Goal: Task Accomplishment & Management: Complete application form

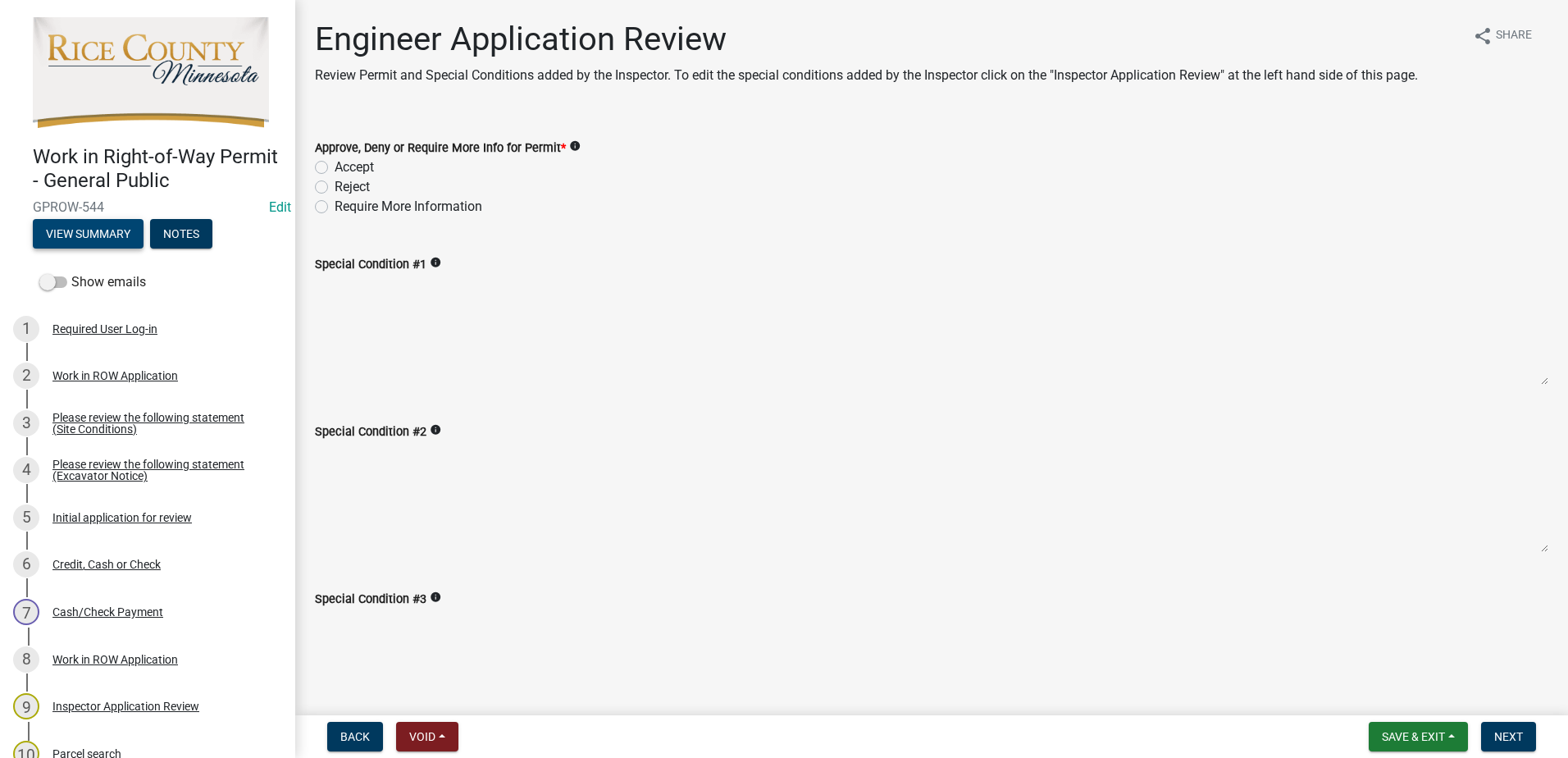
click at [83, 226] on button "View Summary" at bounding box center [88, 234] width 111 height 30
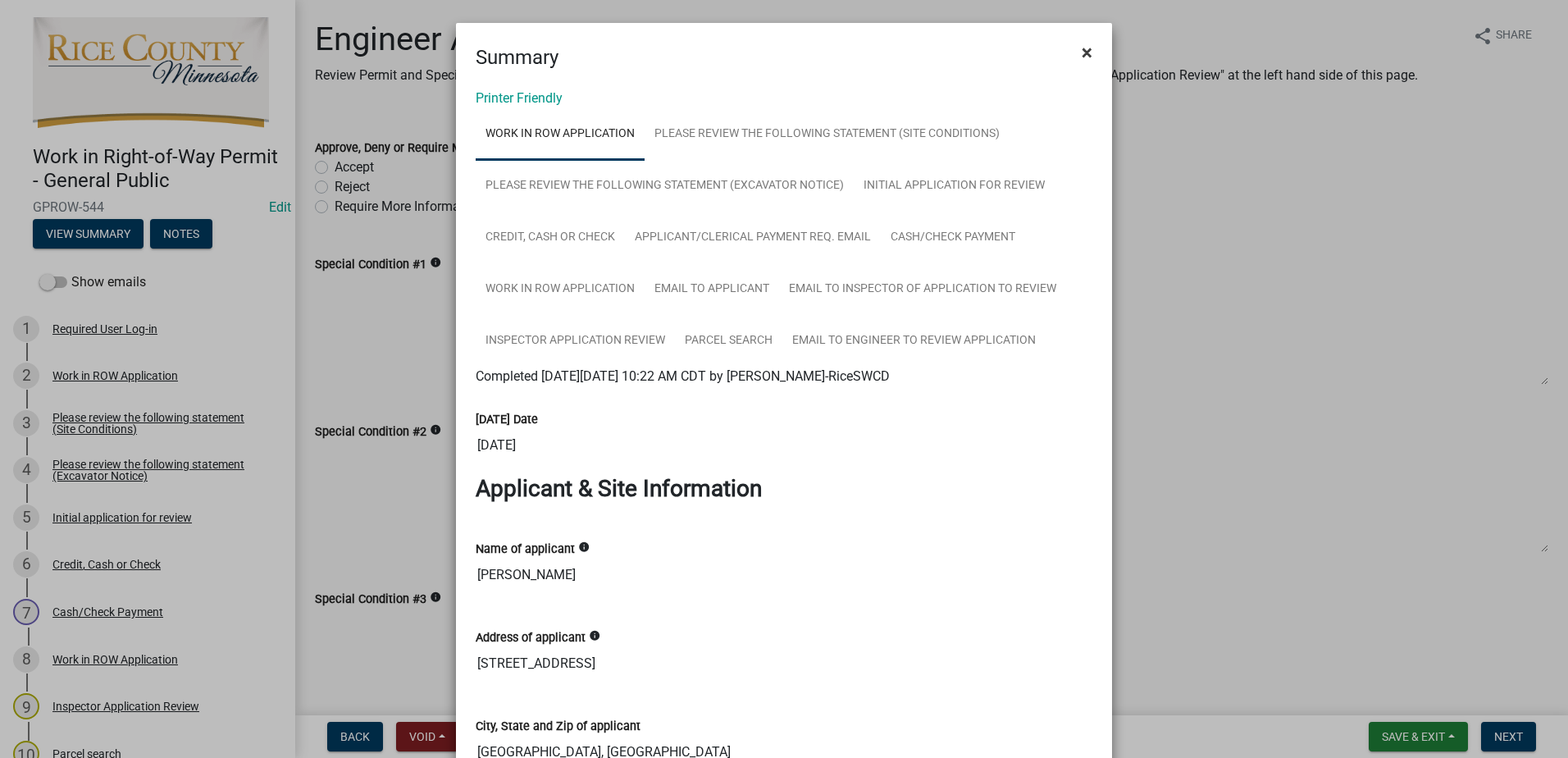
click at [1082, 50] on span "×" at bounding box center [1087, 53] width 11 height 23
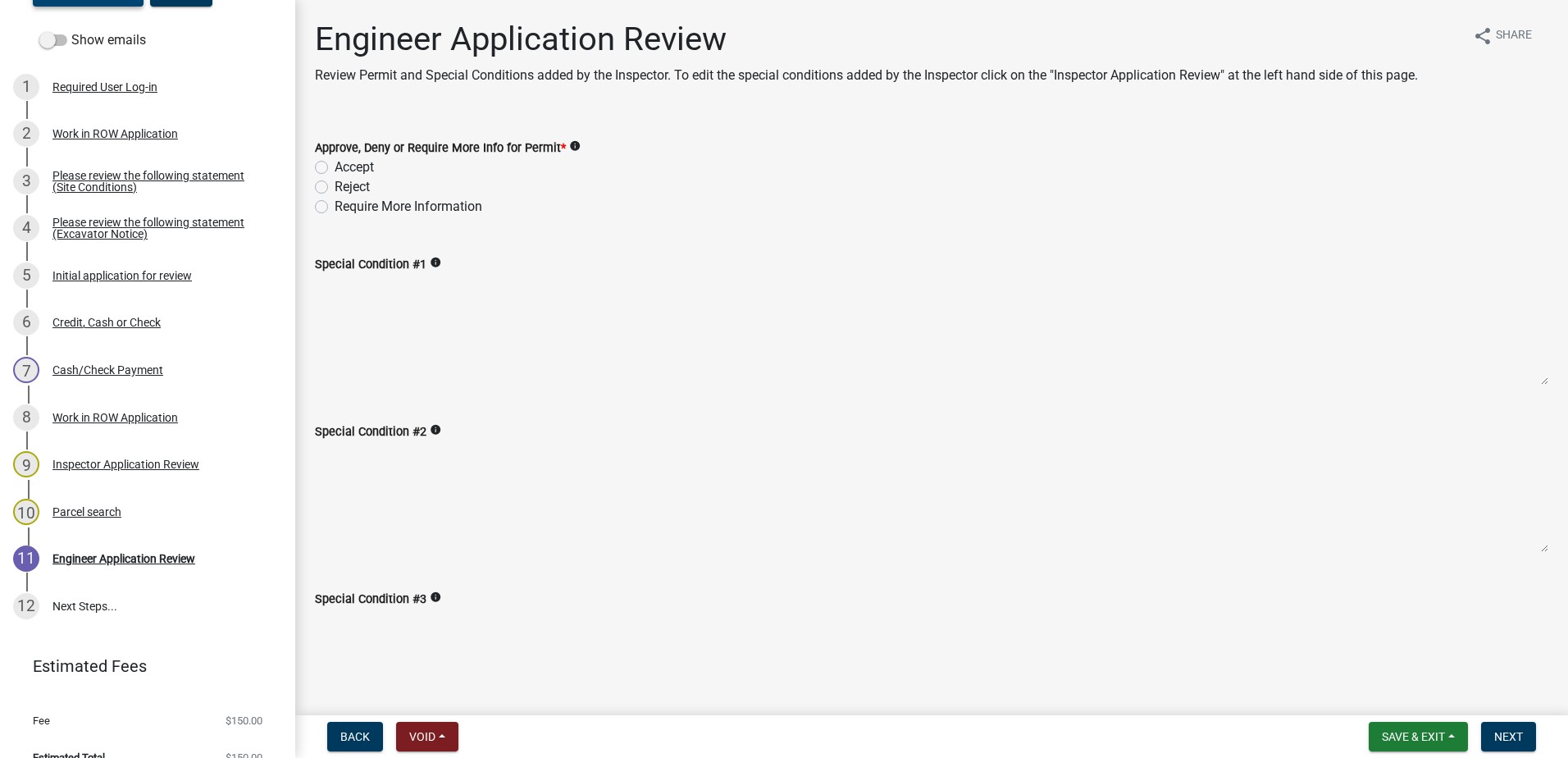
scroll to position [261, 0]
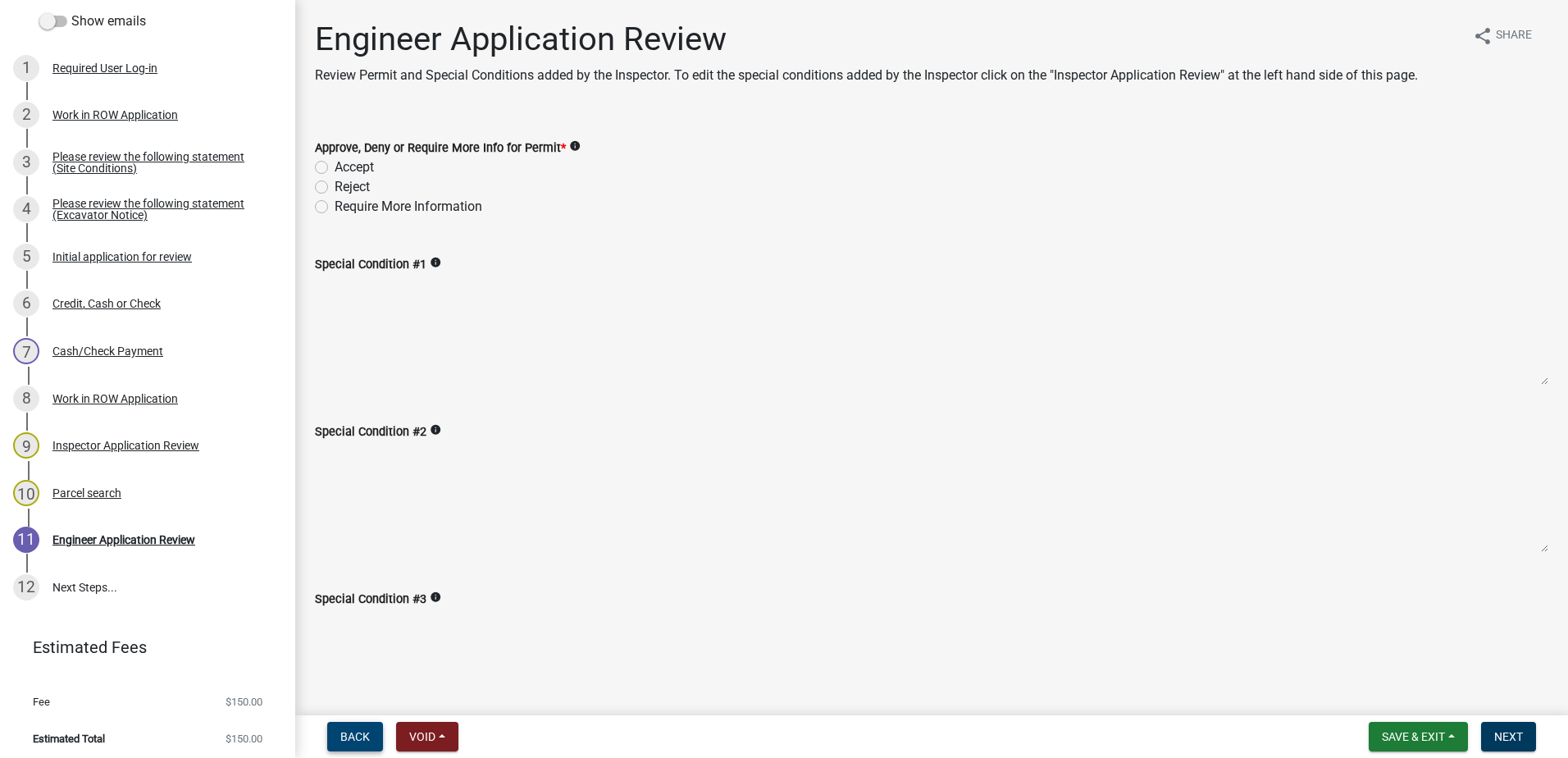
click at [360, 736] on span "Back" at bounding box center [355, 737] width 30 height 13
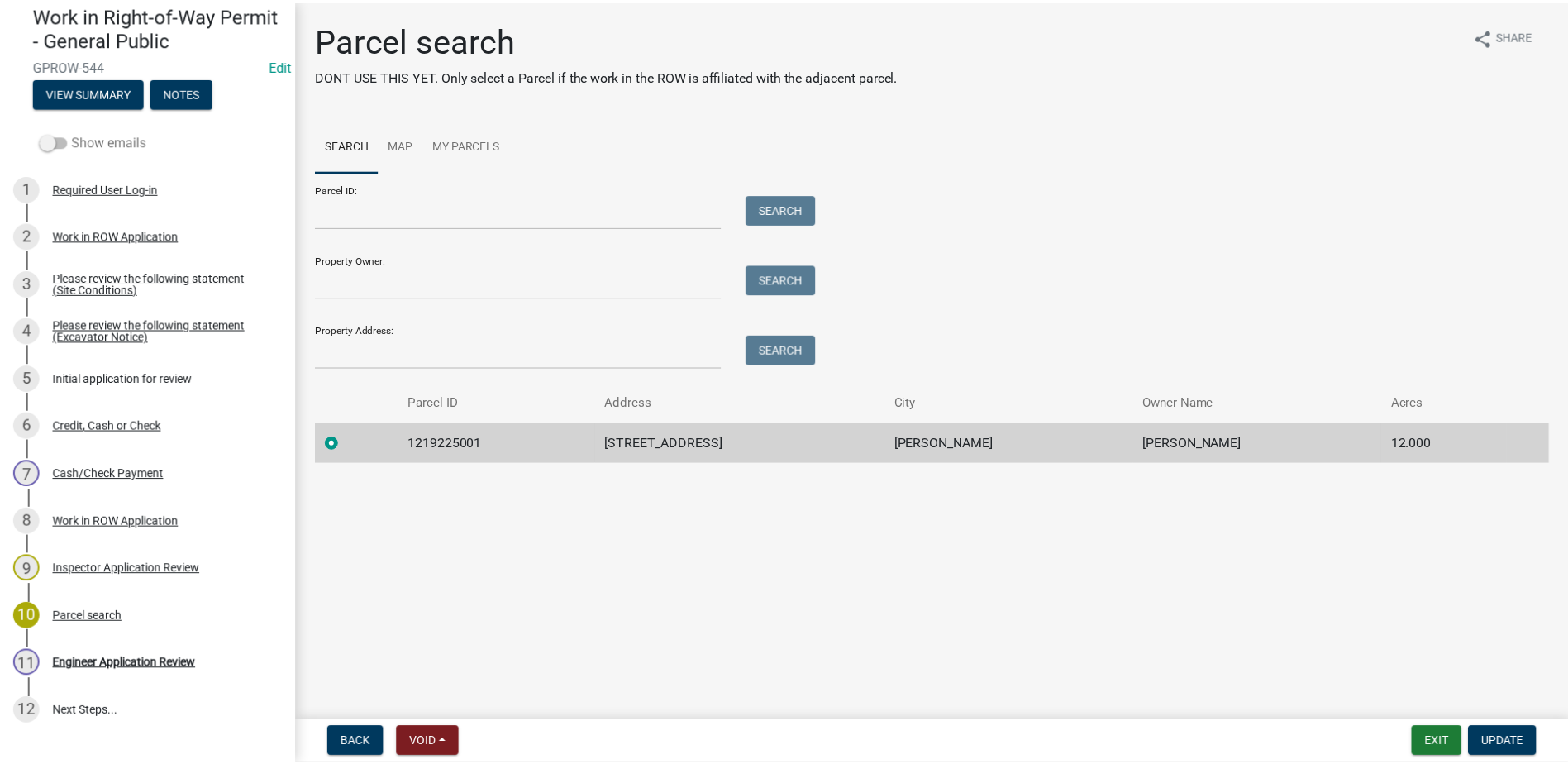
scroll to position [0, 0]
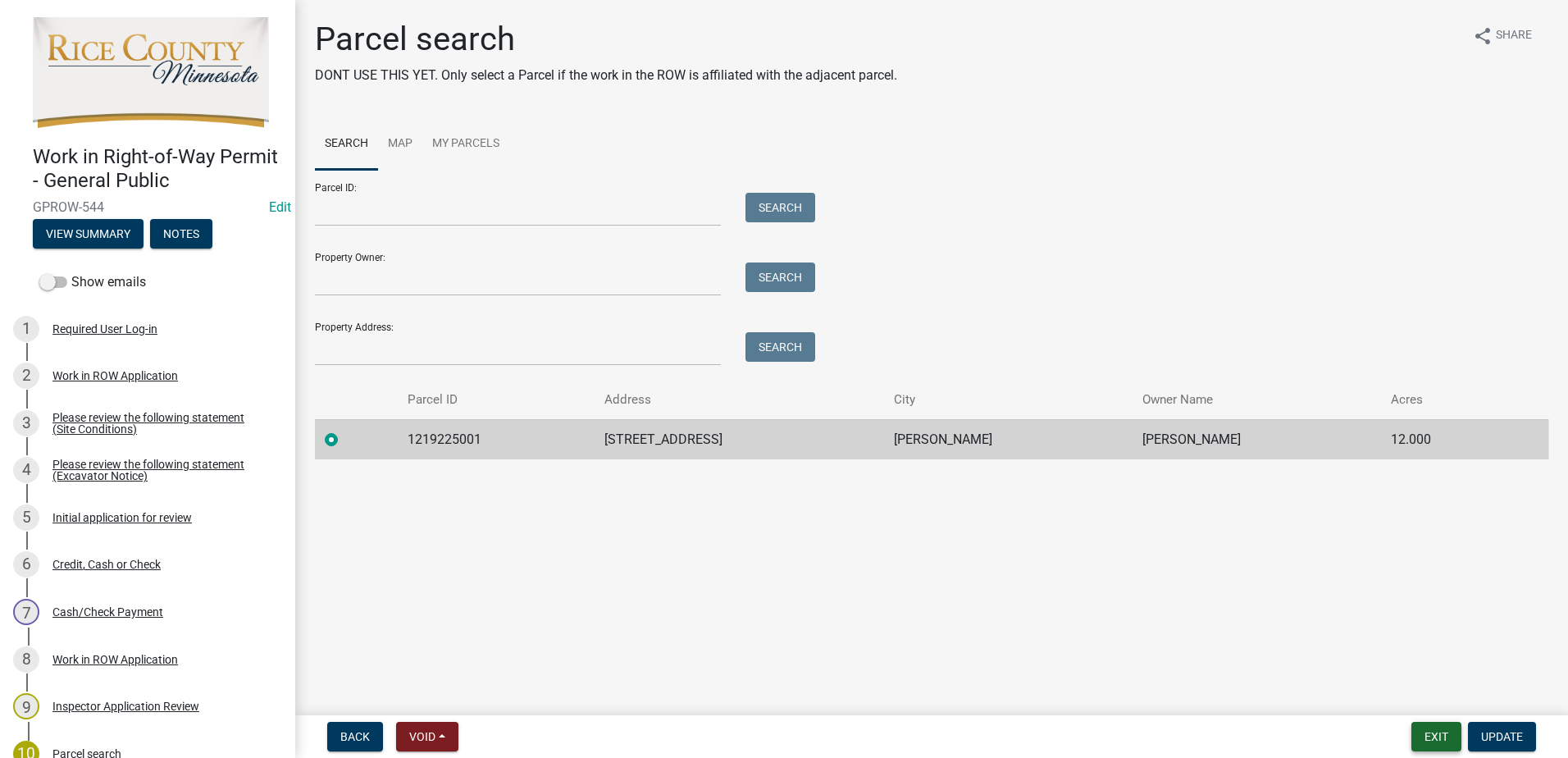
click at [1433, 738] on button "Exit" at bounding box center [1436, 737] width 50 height 30
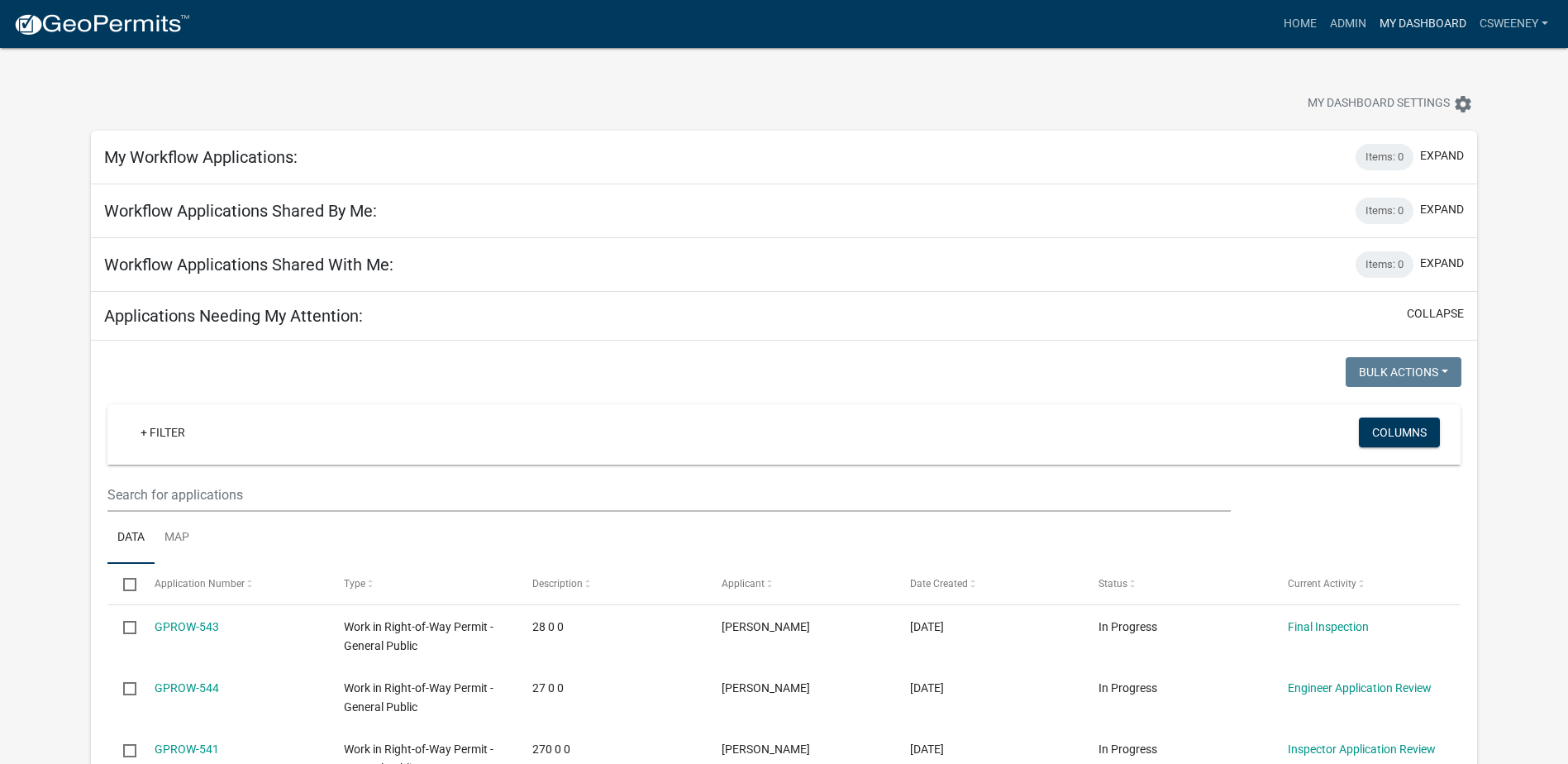
click at [1415, 19] on link "My Dashboard" at bounding box center [1423, 24] width 100 height 32
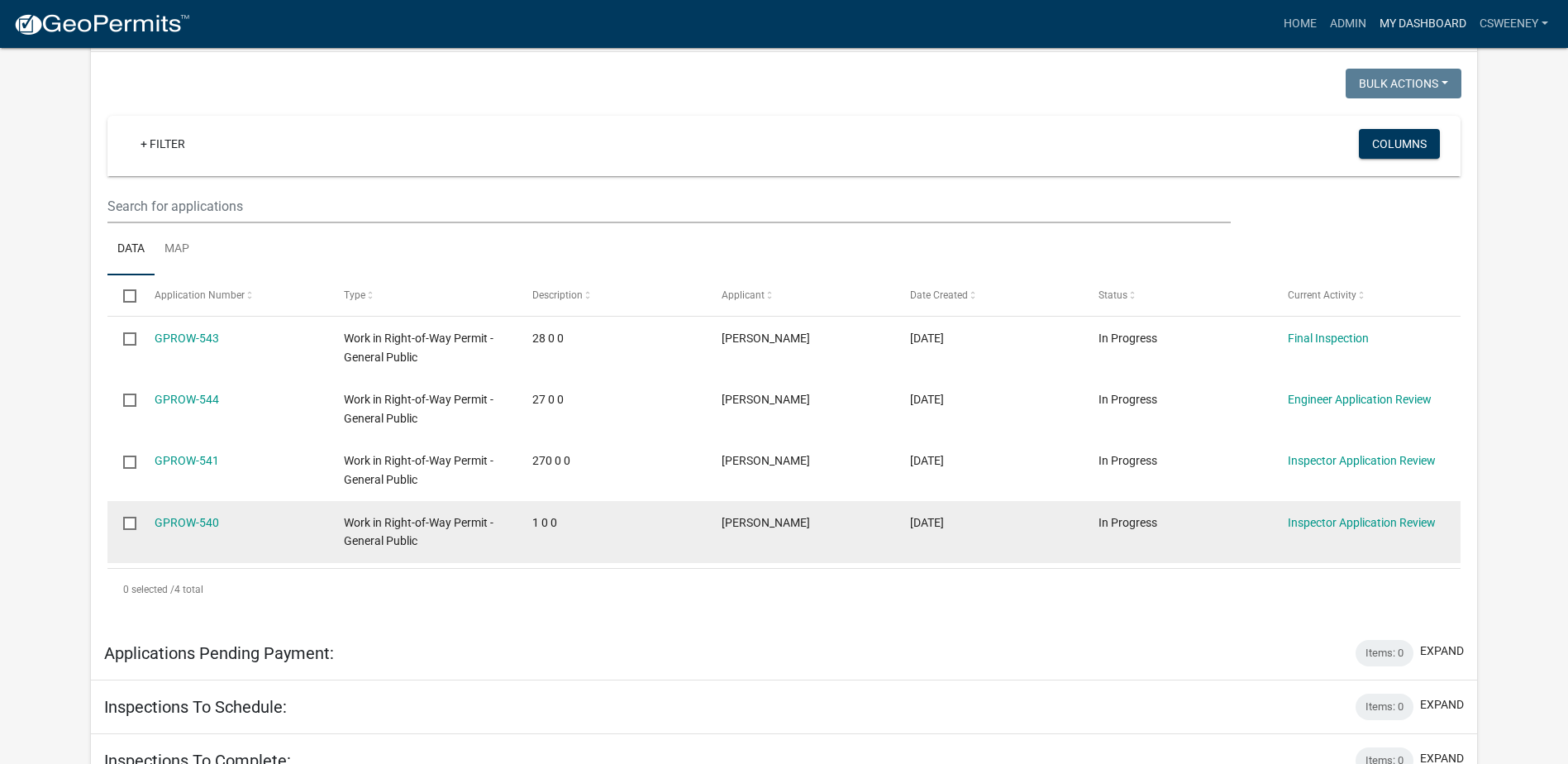
scroll to position [248, 0]
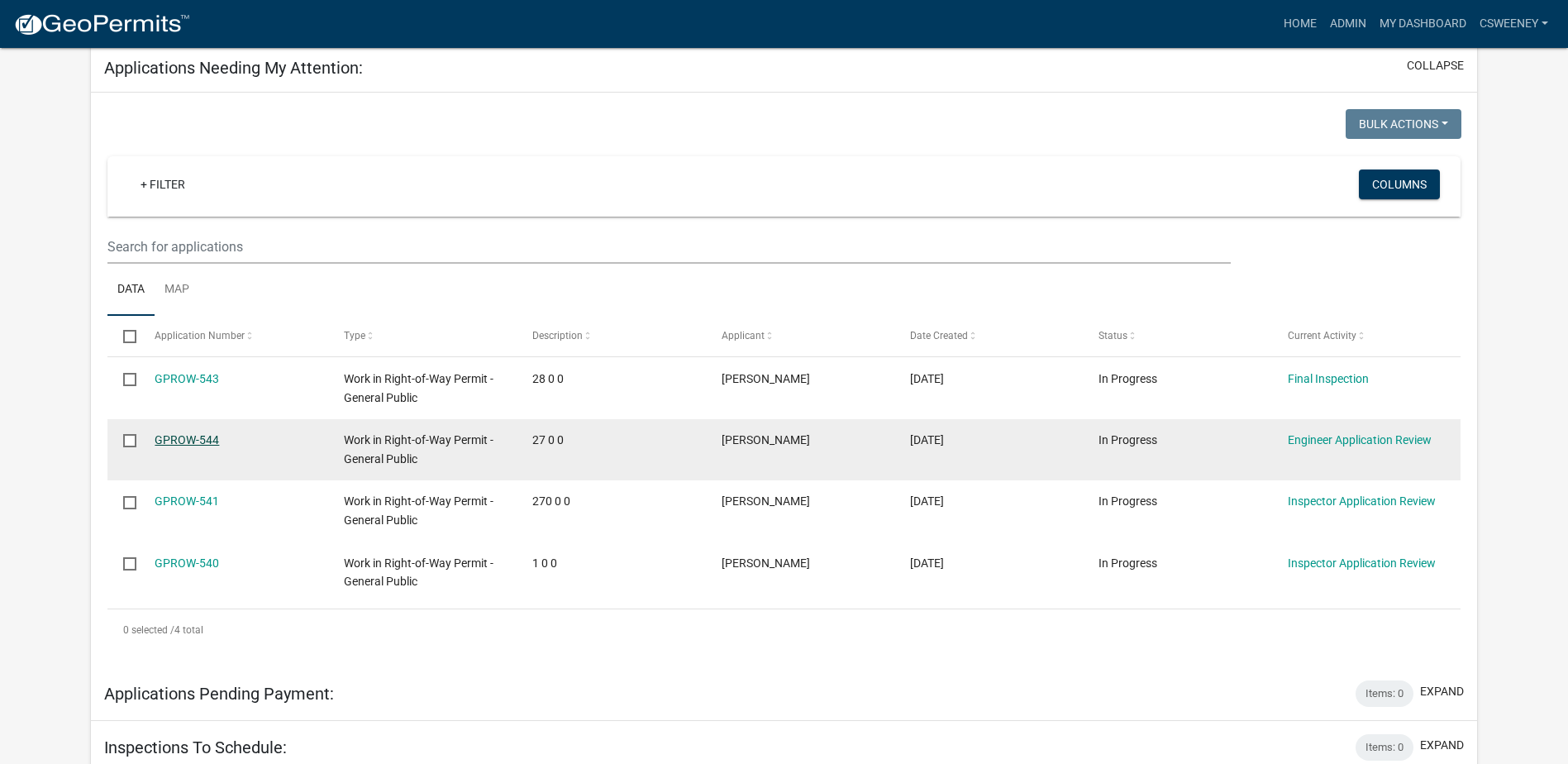
click at [200, 440] on link "GPROW-544" at bounding box center [186, 439] width 64 height 13
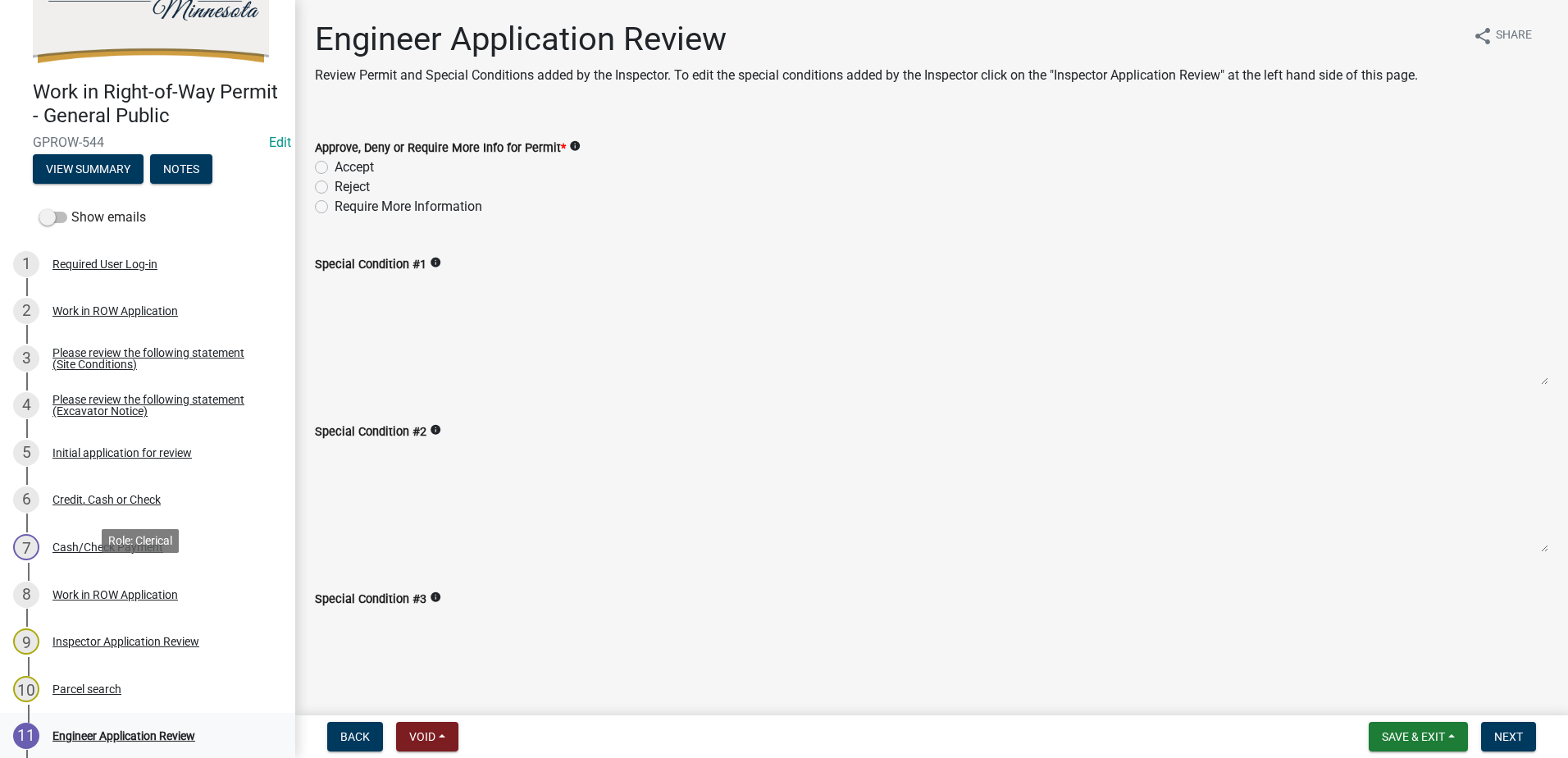
scroll to position [164, 0]
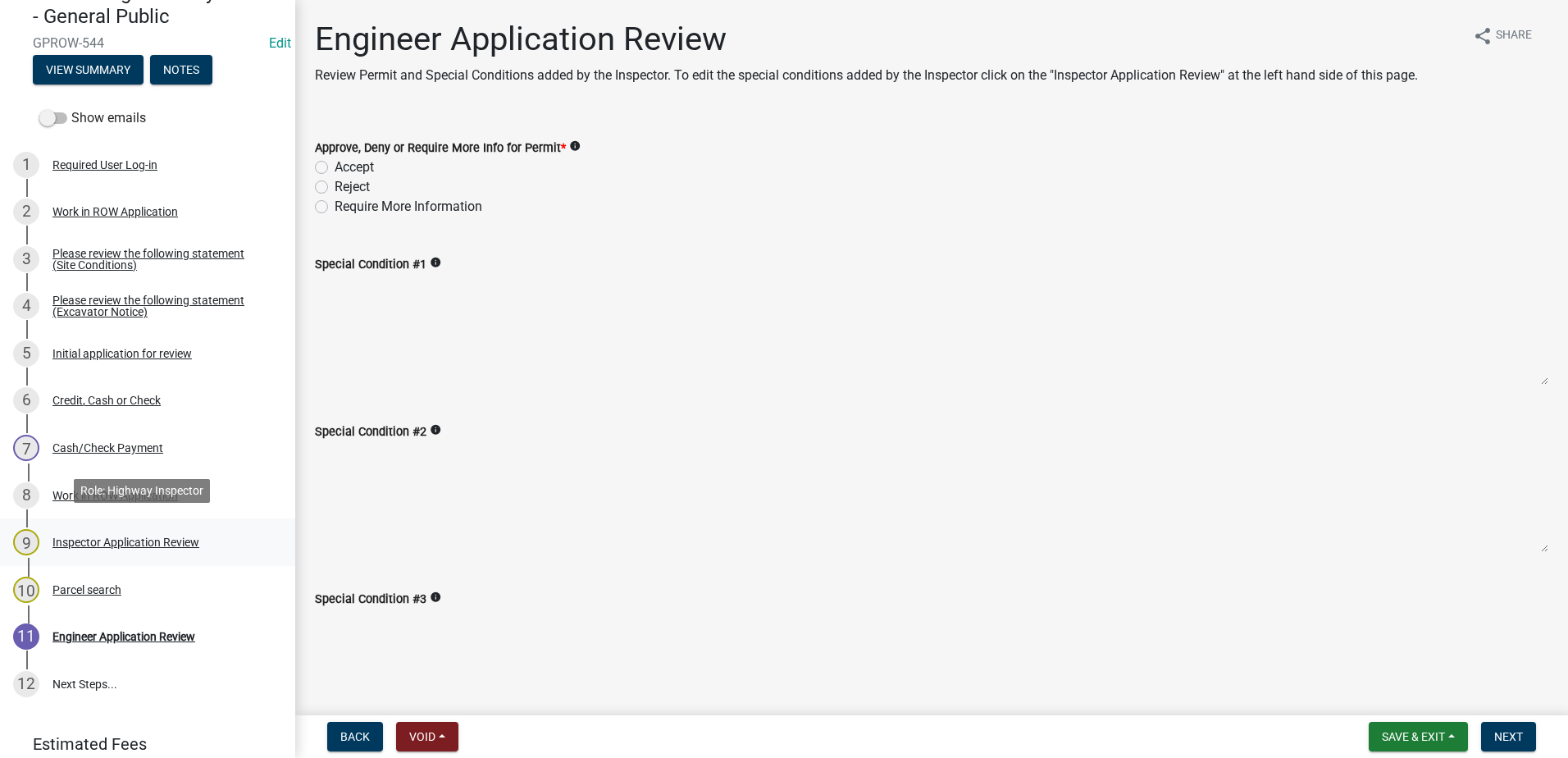
click at [143, 537] on div "Inspector Application Review" at bounding box center [126, 542] width 147 height 12
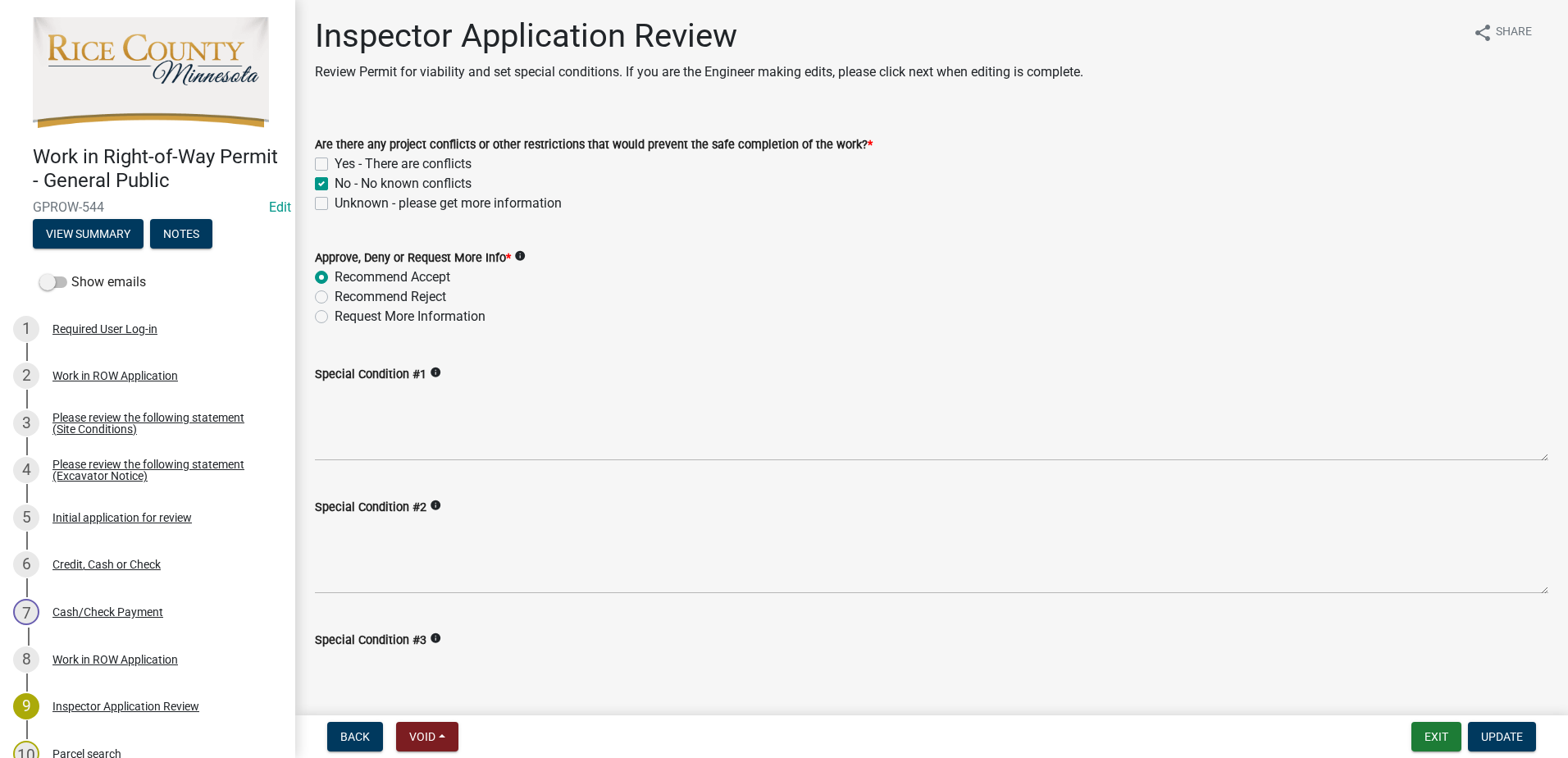
scroll to position [0, 0]
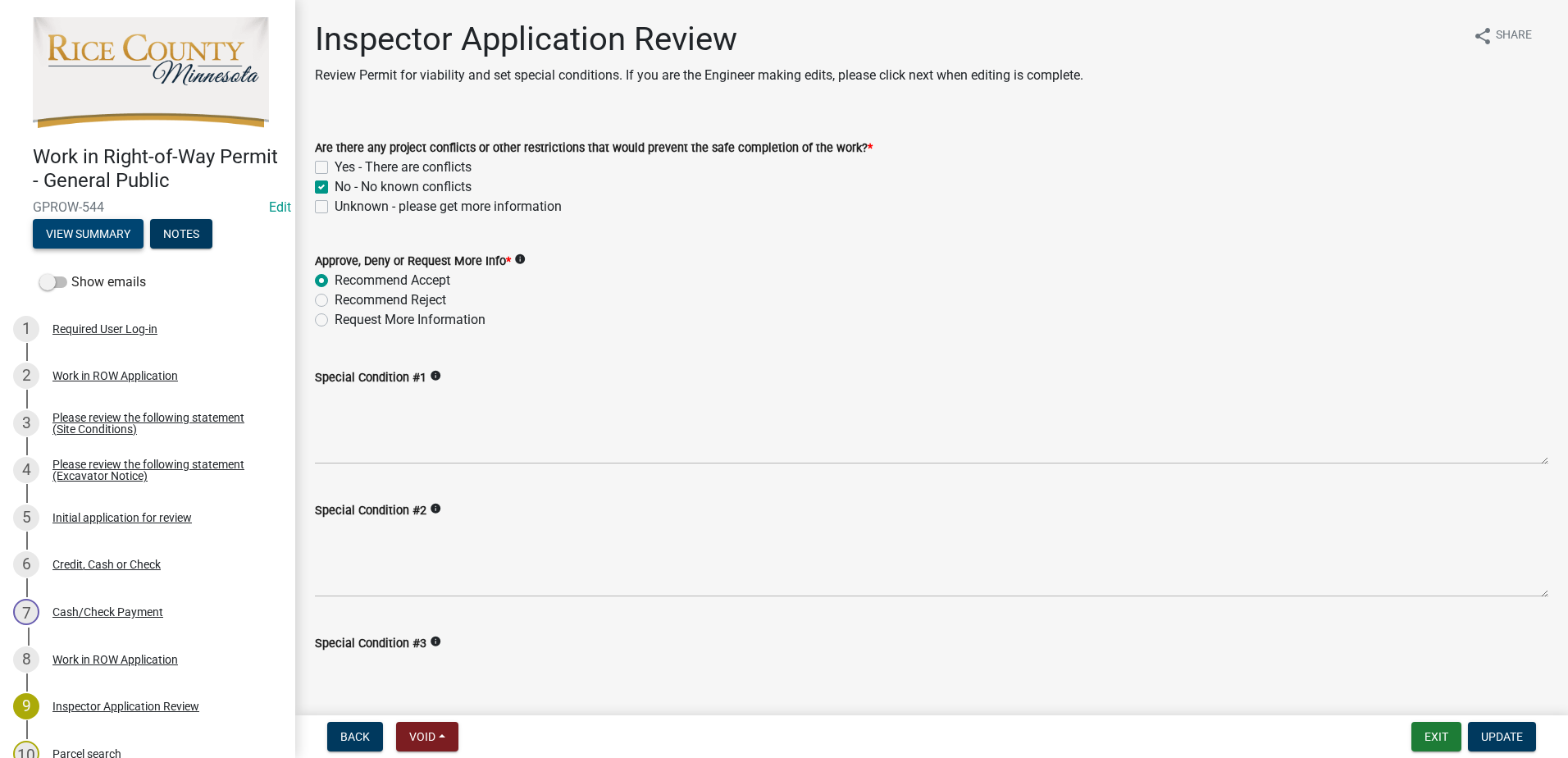
click at [104, 240] on button "View Summary" at bounding box center [88, 234] width 111 height 30
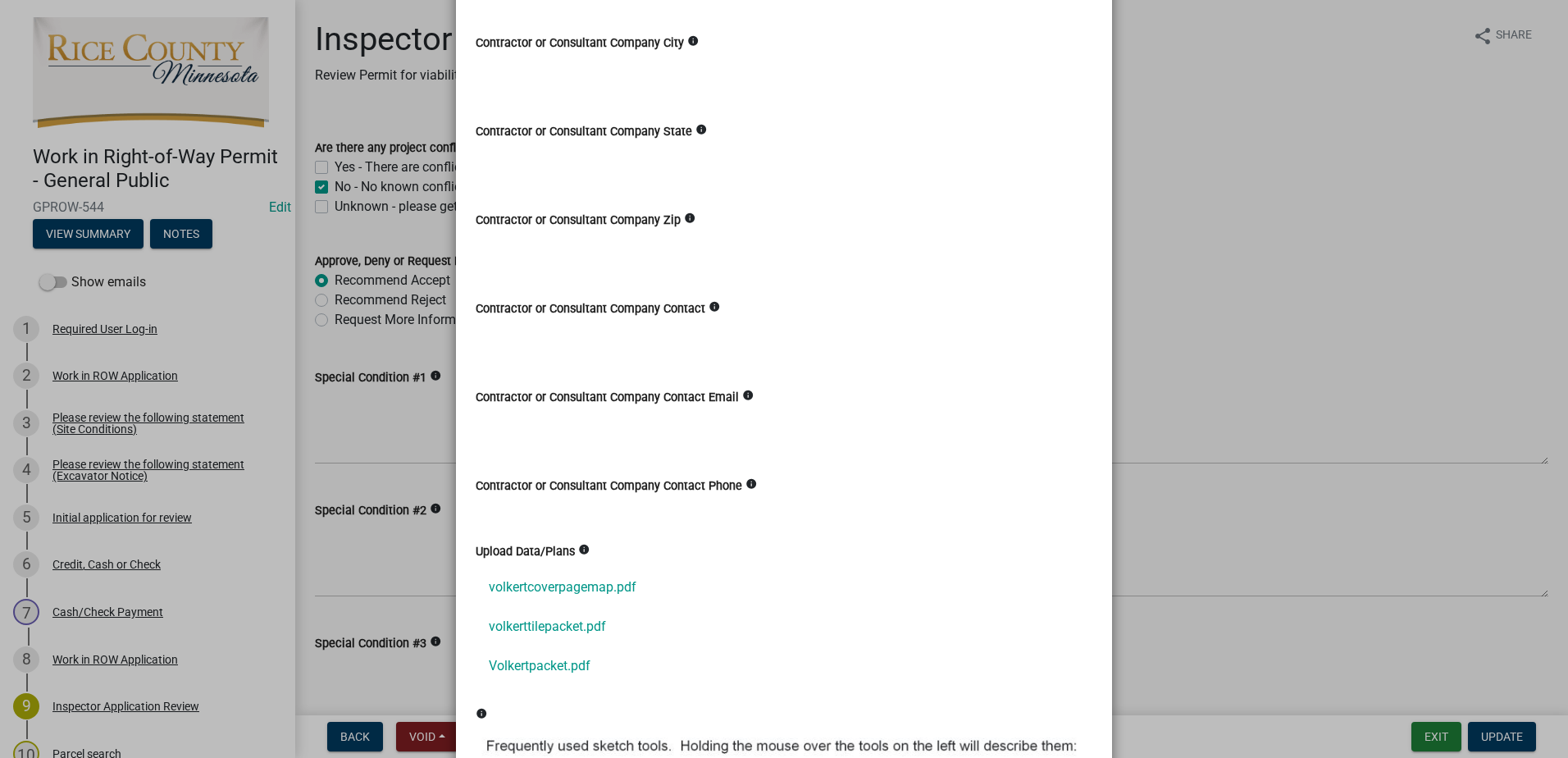
scroll to position [1804, 0]
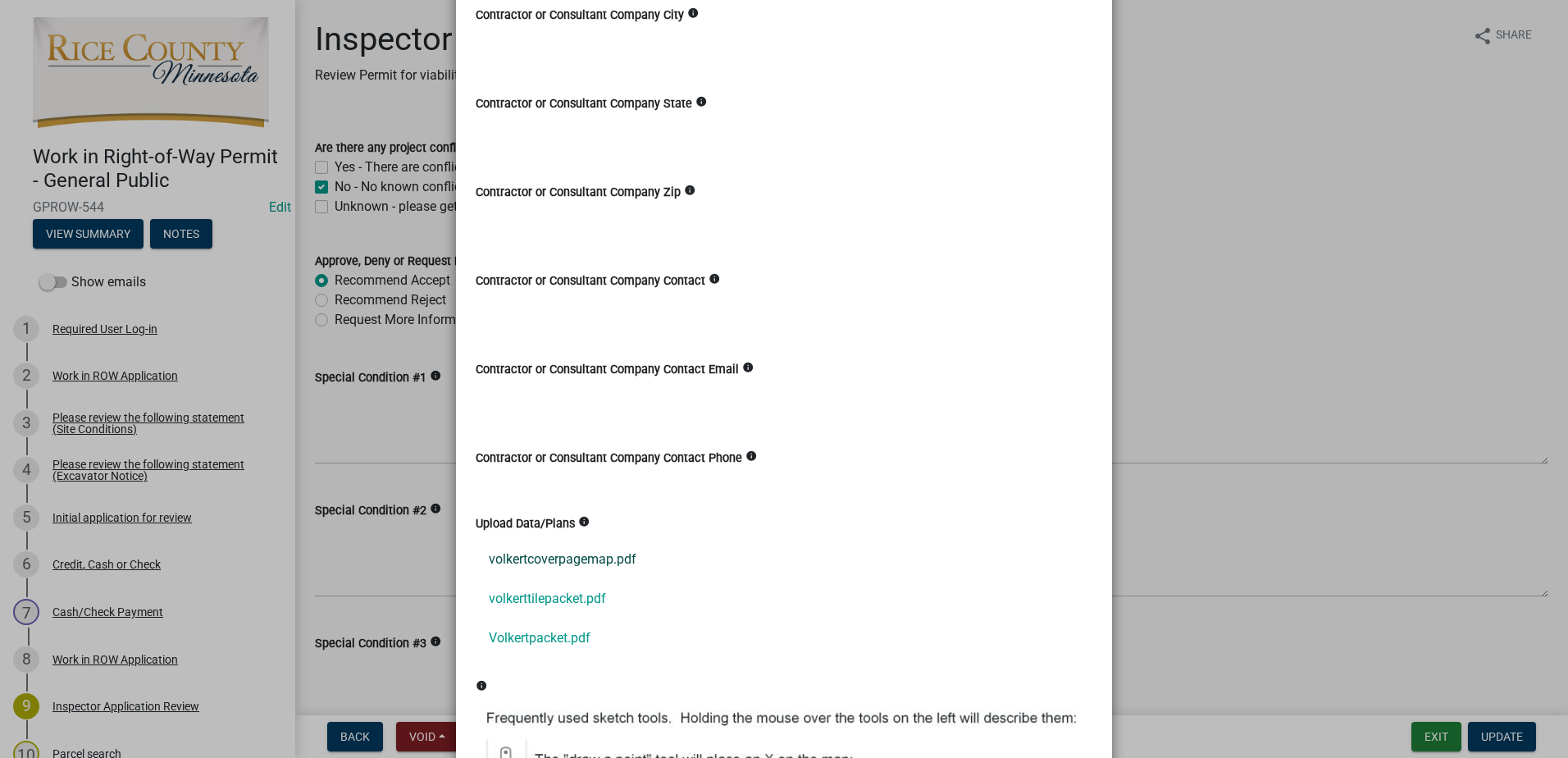
click at [594, 560] on link "volkertcoverpagemap.pdf" at bounding box center [784, 560] width 617 height 40
click at [553, 604] on link "volkerttilepacket.pdf" at bounding box center [784, 599] width 617 height 40
click at [542, 647] on link "Volkertpacket.pdf" at bounding box center [784, 638] width 617 height 40
click at [368, 426] on ngb-modal-window "Summary × Printer Friendly Work in ROW Application Please review the following …" at bounding box center [784, 379] width 1568 height 758
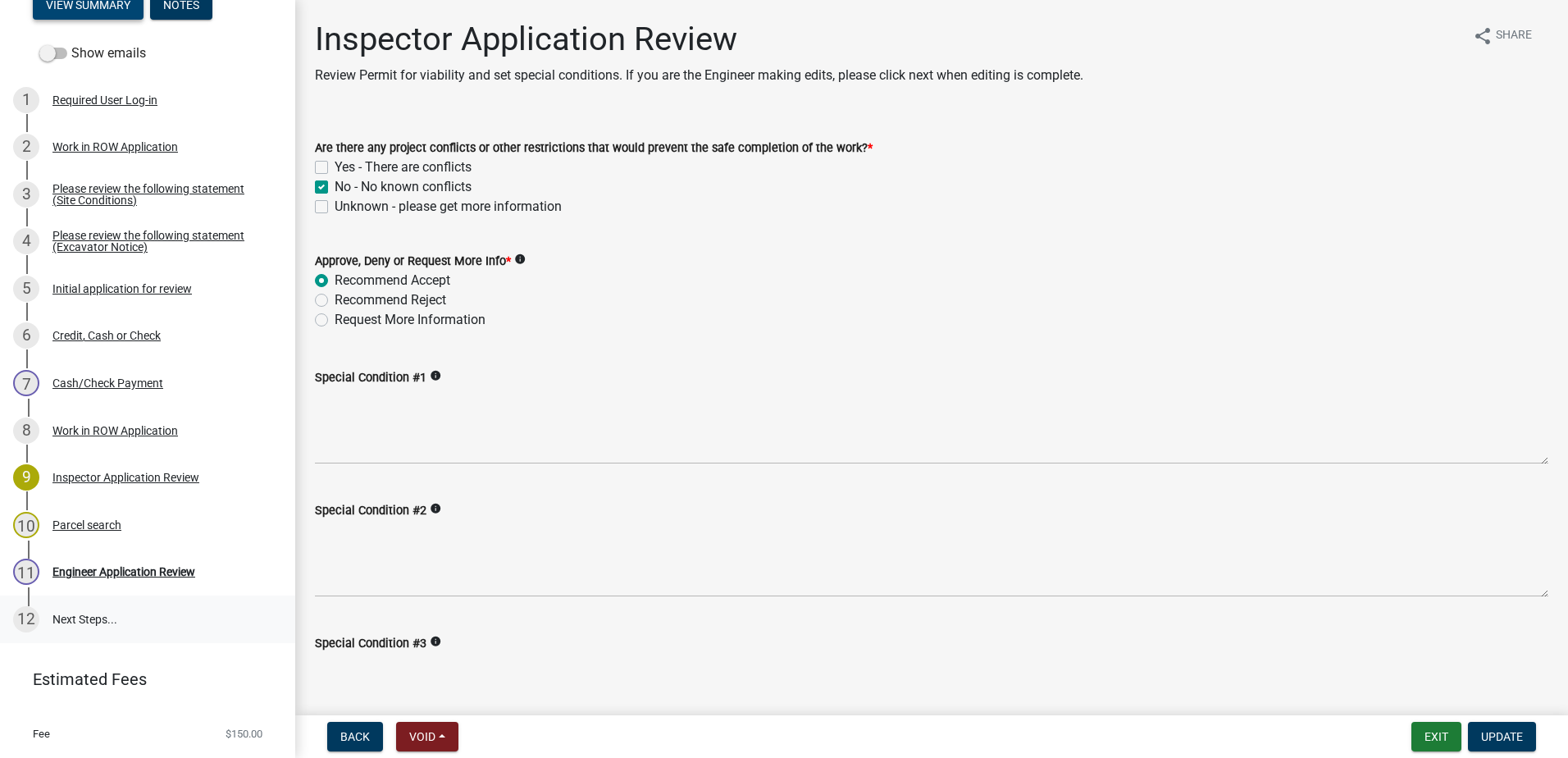
scroll to position [246, 0]
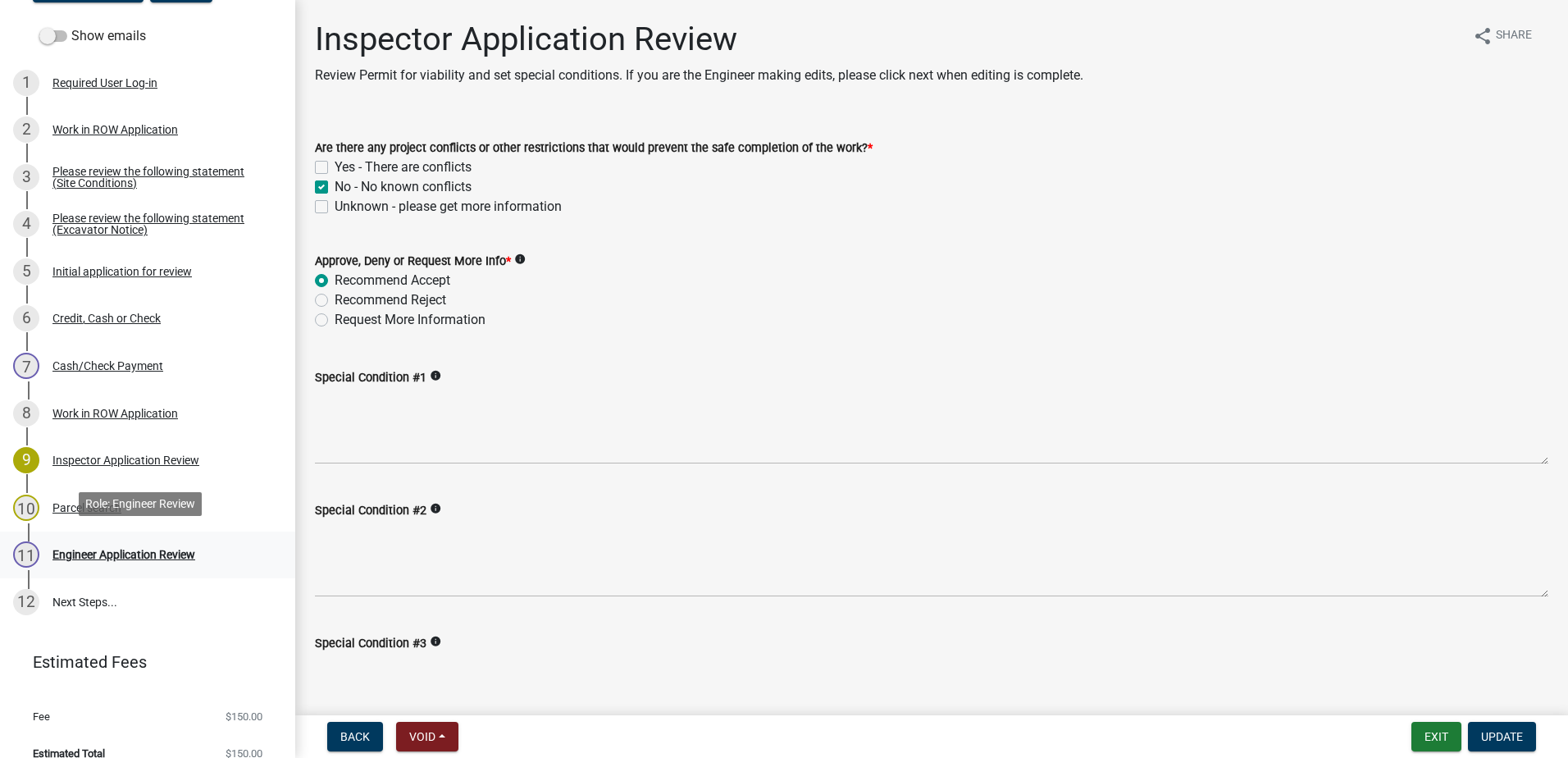
click at [133, 551] on div "Engineer Application Review" at bounding box center [124, 554] width 143 height 12
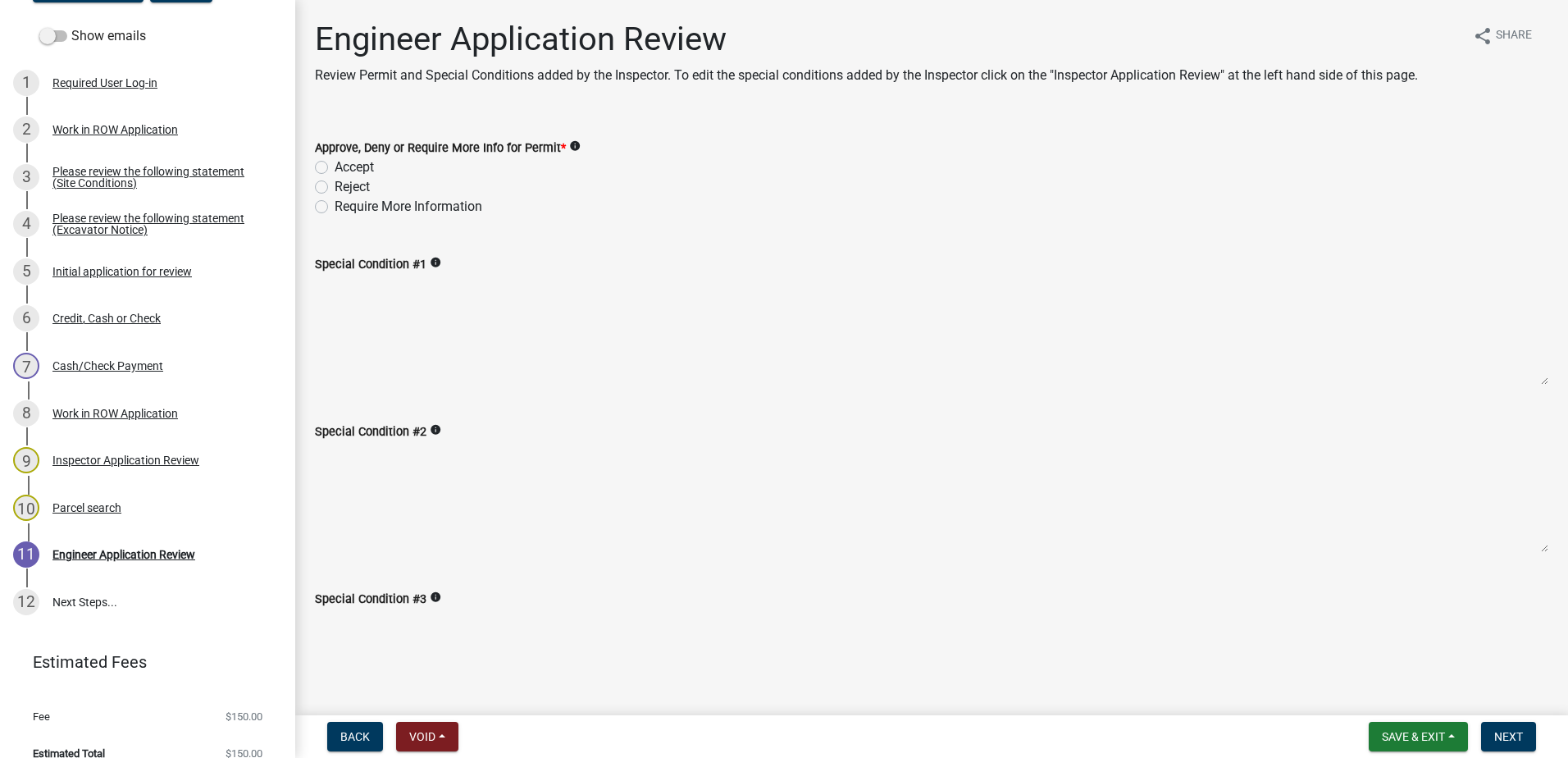
click at [334, 165] on label "Accept" at bounding box center [354, 168] width 40 height 20
click at [334, 165] on input "Accept" at bounding box center [339, 163] width 11 height 11
radio input "true"
click at [347, 298] on textarea "Special Condition #1" at bounding box center [931, 329] width 1234 height 111
click at [347, 301] on textarea "Special Condition #1" at bounding box center [931, 329] width 1234 height 111
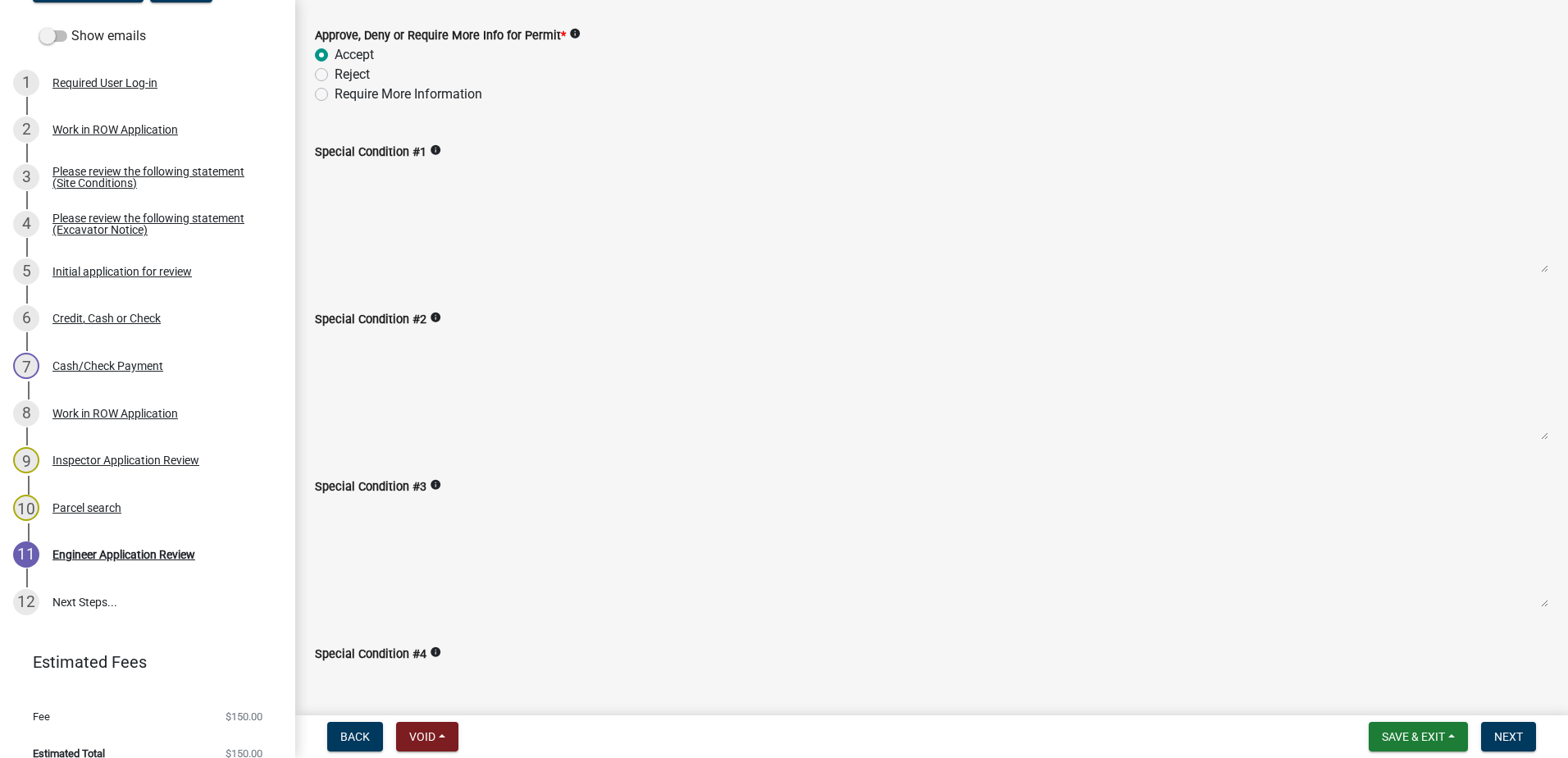
scroll to position [410, 0]
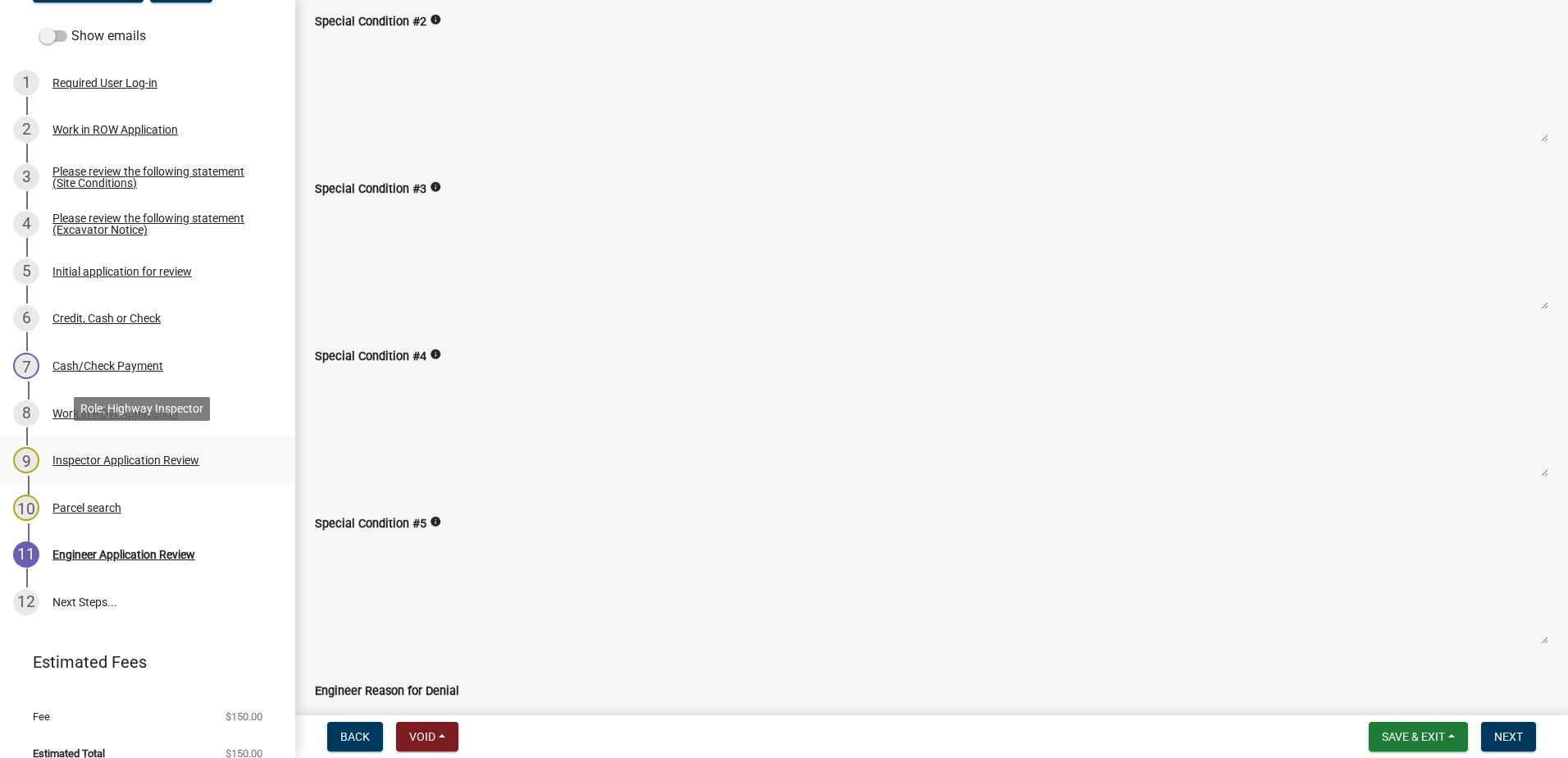
click at [119, 454] on div "Inspector Application Review" at bounding box center [126, 460] width 147 height 12
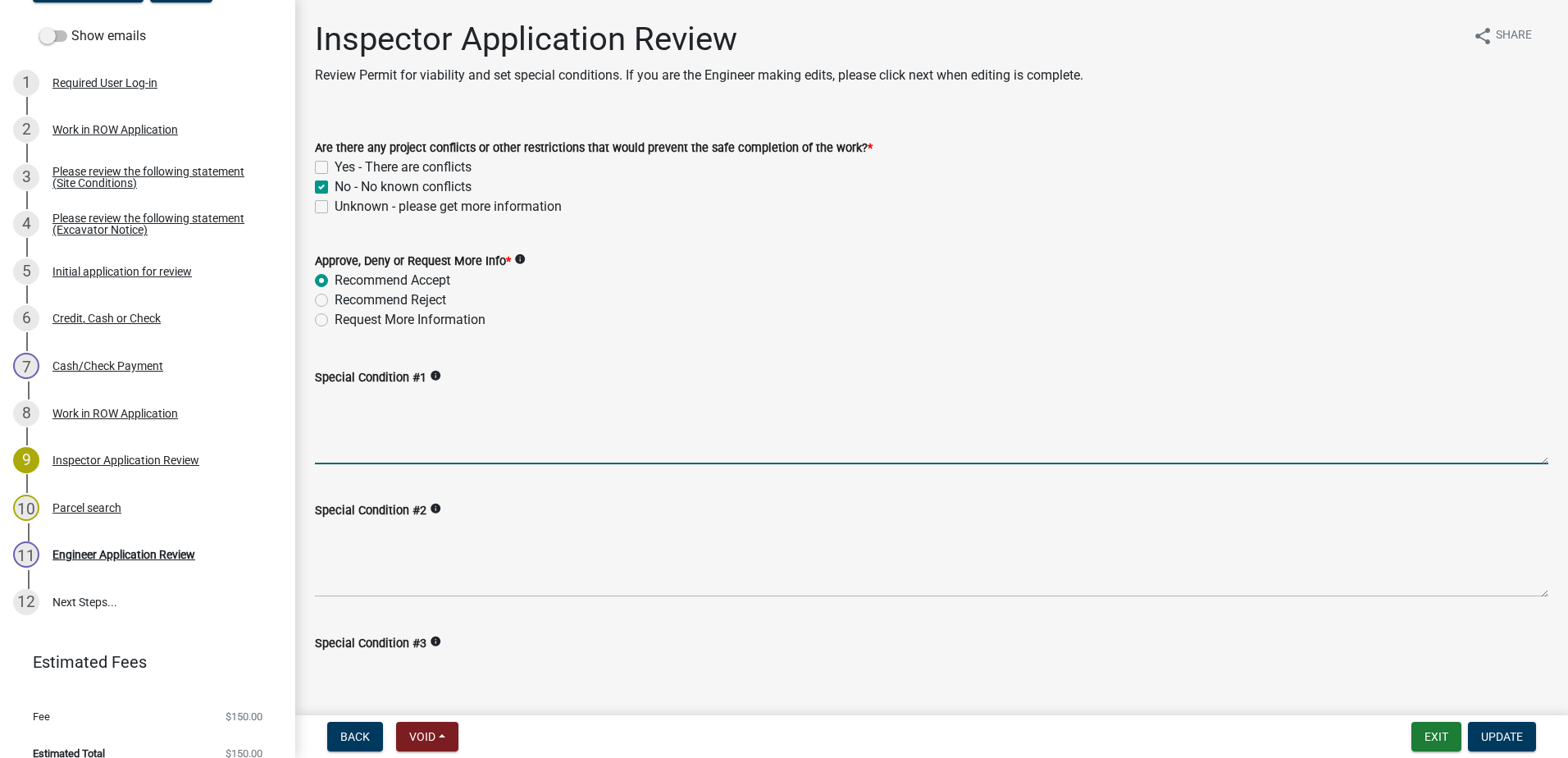
click at [354, 413] on textarea "Special Condition #1" at bounding box center [931, 425] width 1234 height 77
drag, startPoint x: 376, startPoint y: 406, endPoint x: 292, endPoint y: 393, distance: 85.0
click at [292, 393] on div "Work in Right-of-Way Permit - General Public GPROW-544 Edit View Summary Notes …" at bounding box center [784, 379] width 1568 height 758
drag, startPoint x: 448, startPoint y: 397, endPoint x: 308, endPoint y: 400, distance: 140.0
click at [308, 400] on div "Special Condition #1 info Restore right of way" at bounding box center [931, 404] width 1258 height 120
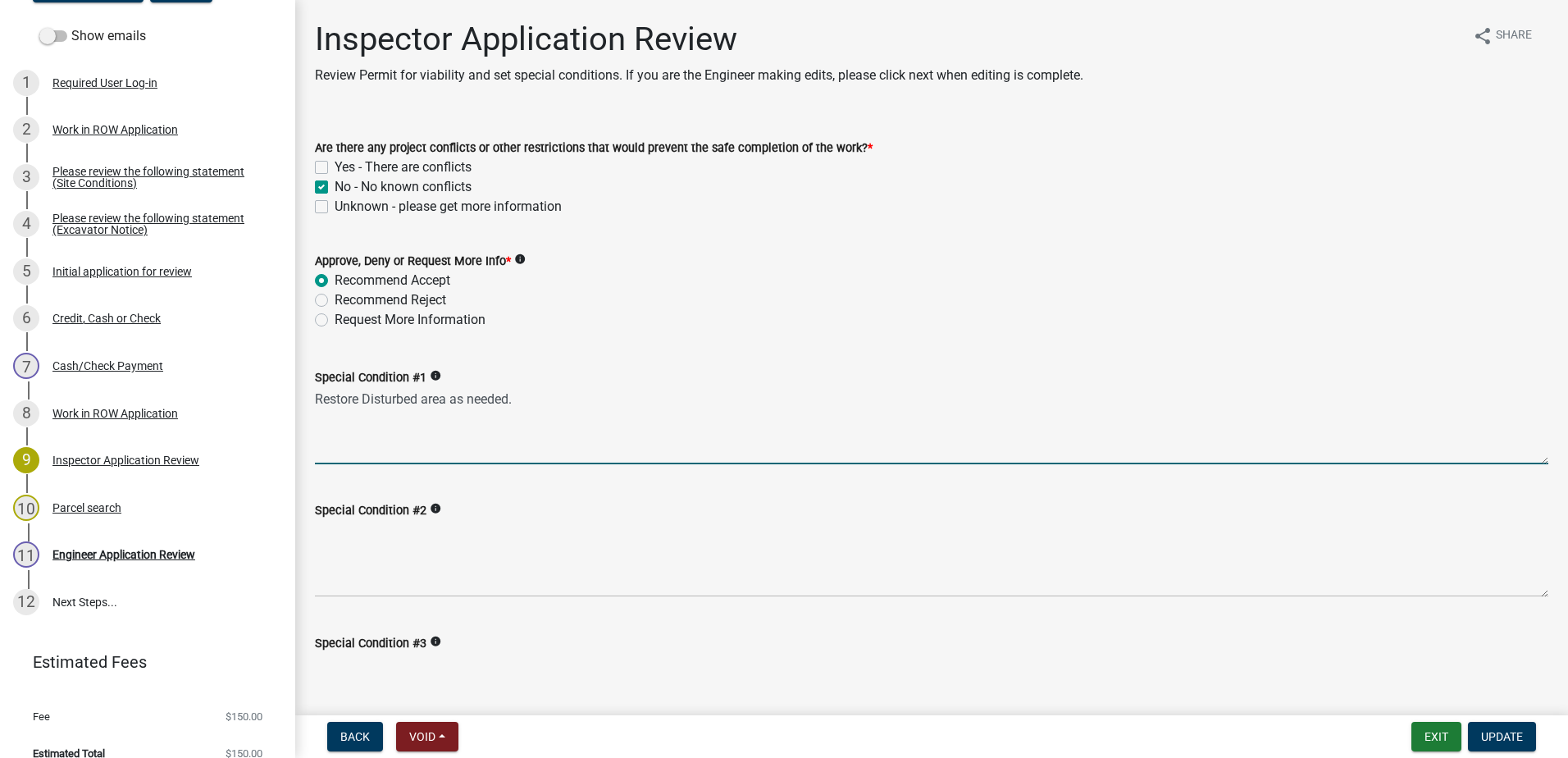
click at [367, 400] on textarea "Restore Disturbed area as needed." at bounding box center [931, 425] width 1234 height 77
click at [556, 396] on textarea "Restore disturbed area as needed." at bounding box center [931, 425] width 1234 height 77
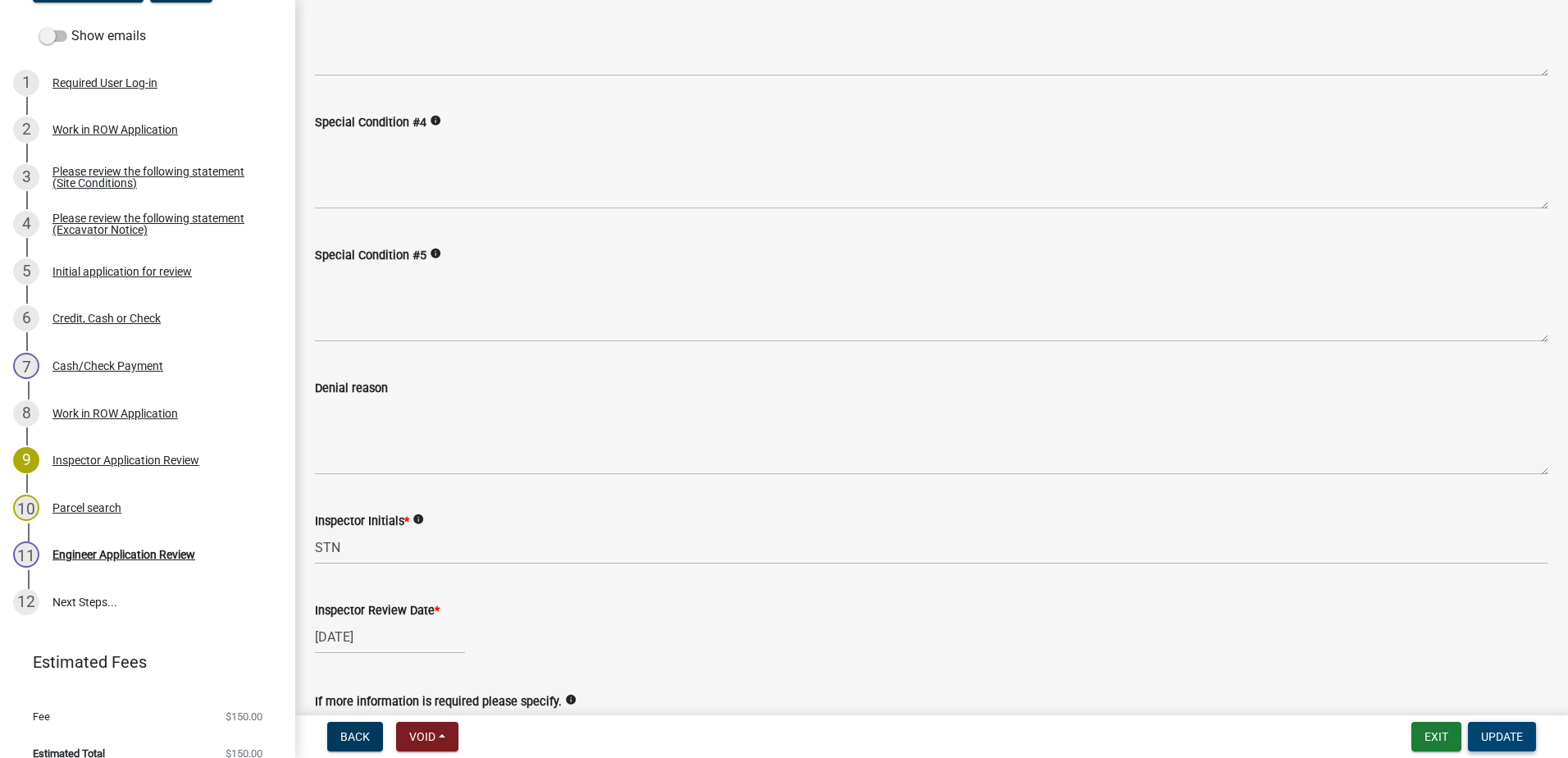
scroll to position [656, 0]
type textarea "Restore disturbed area as needed."
click at [1493, 738] on span "Update" at bounding box center [1502, 737] width 42 height 13
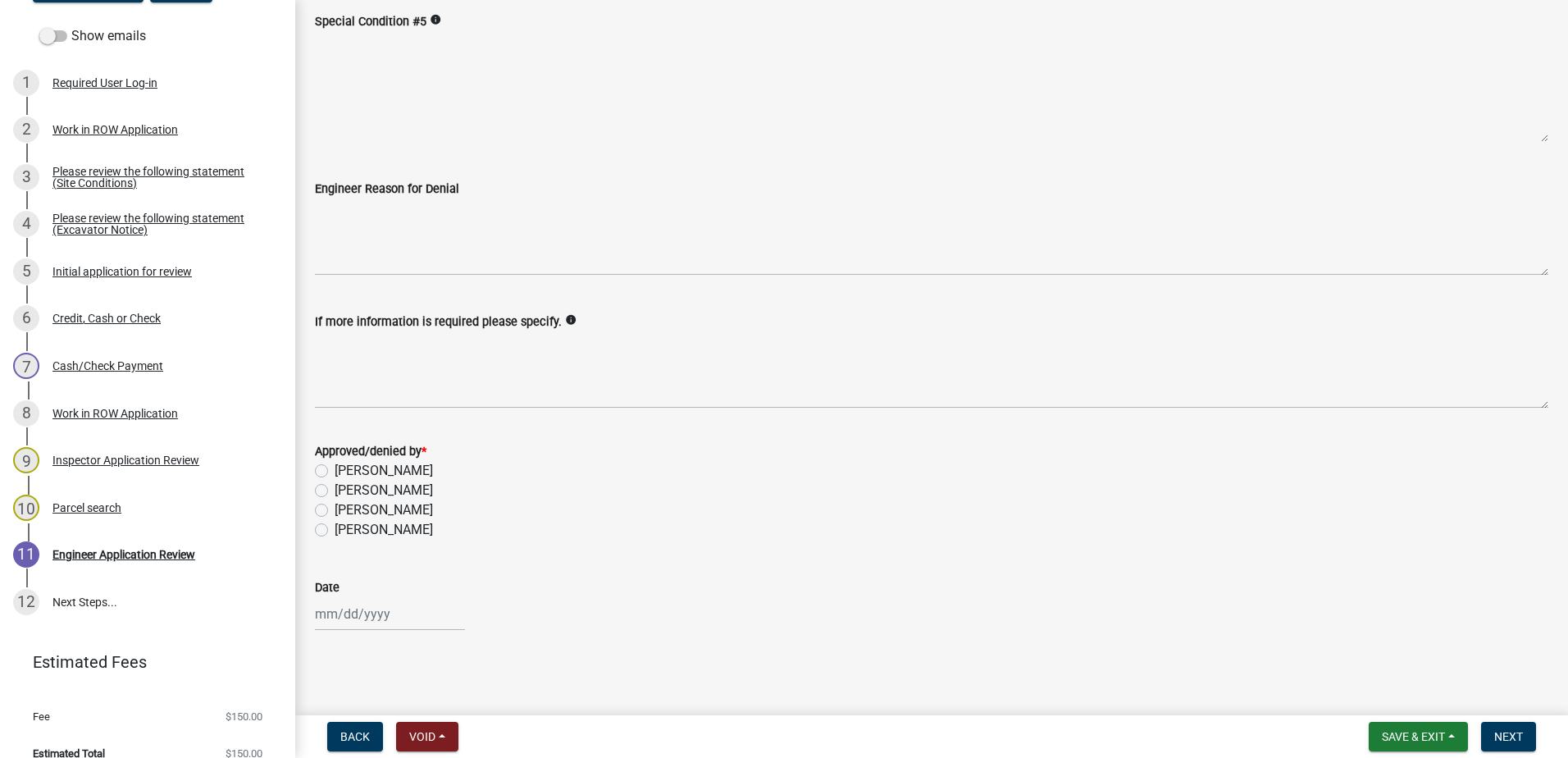
scroll to position [912, 0]
click at [334, 467] on label "[PERSON_NAME]" at bounding box center [383, 470] width 98 height 20
click at [334, 467] on input "[PERSON_NAME]" at bounding box center [339, 465] width 11 height 11
radio input "true"
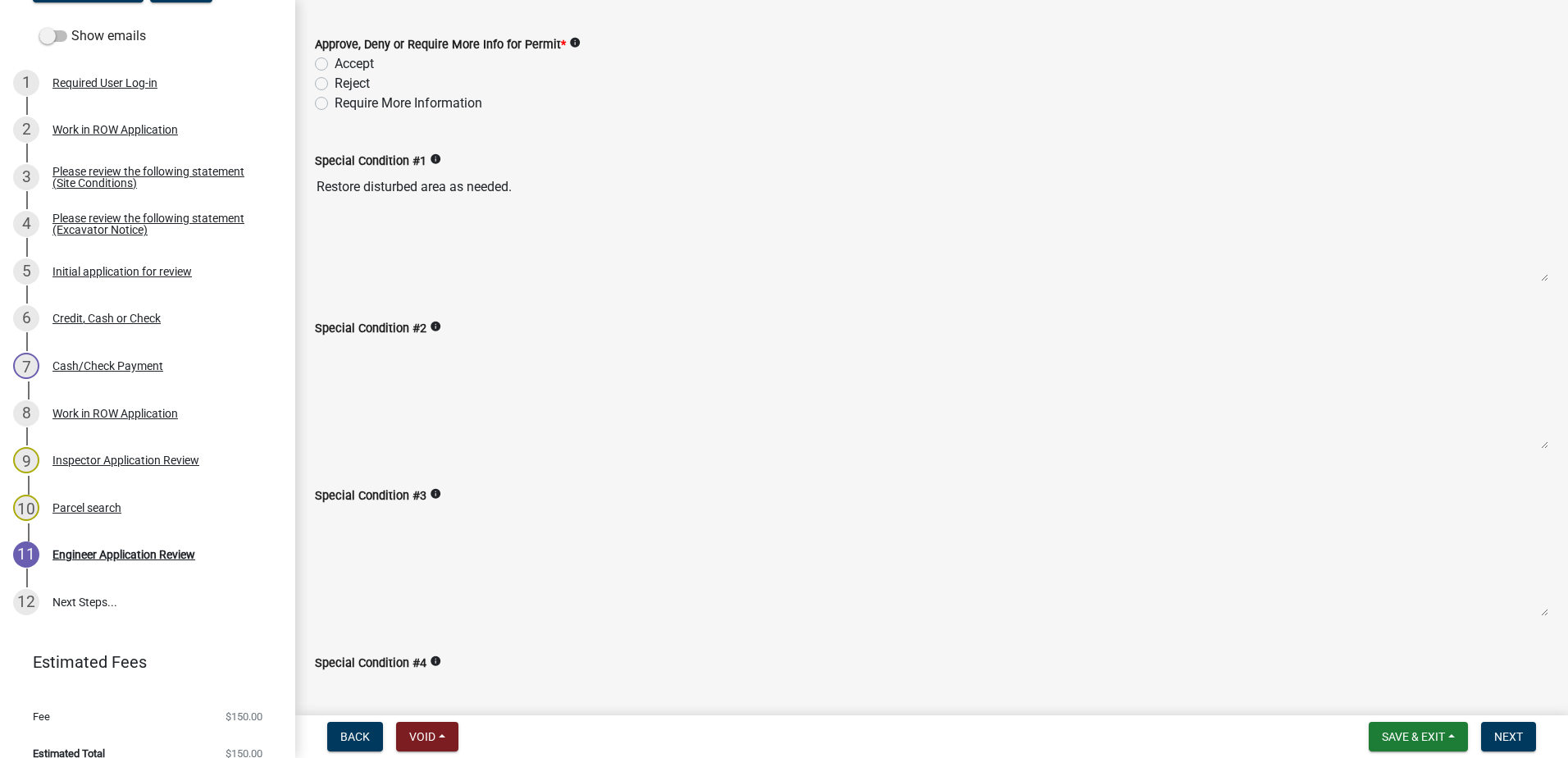
scroll to position [0, 0]
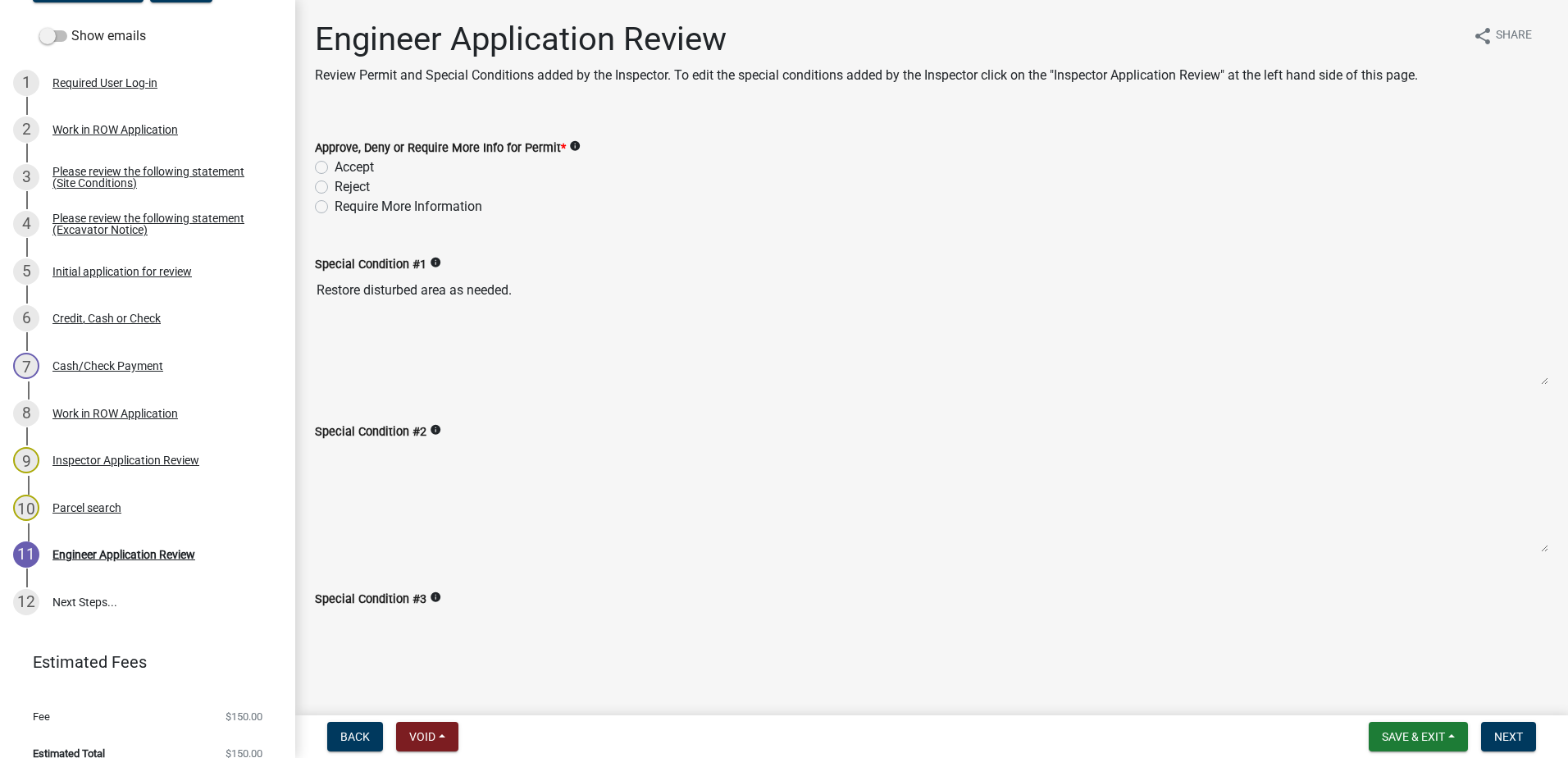
click at [323, 159] on div "Accept" at bounding box center [931, 168] width 1234 height 20
click at [334, 166] on label "Accept" at bounding box center [354, 168] width 40 height 20
click at [334, 166] on input "Accept" at bounding box center [339, 163] width 11 height 11
radio input "true"
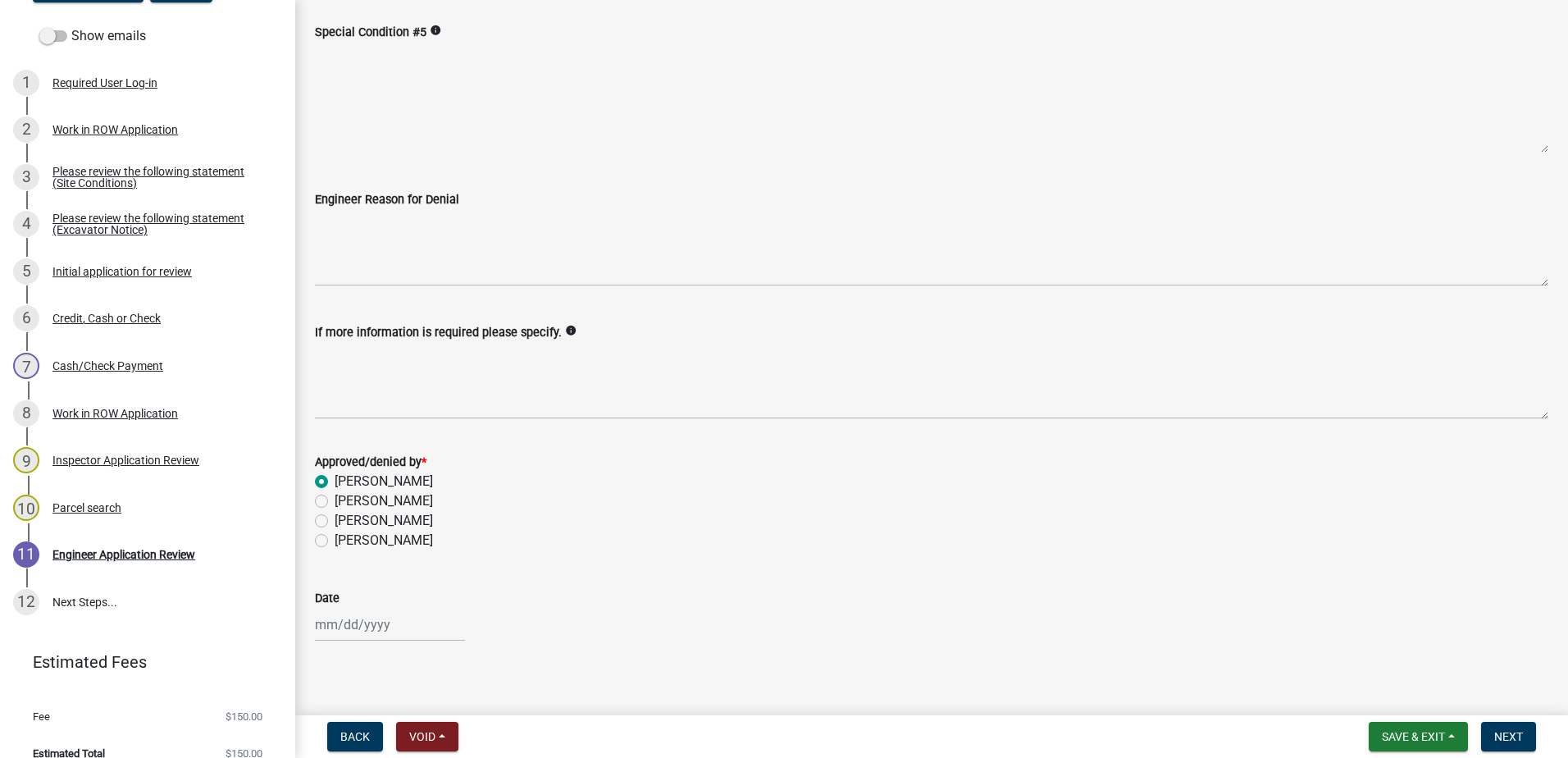
scroll to position [912, 0]
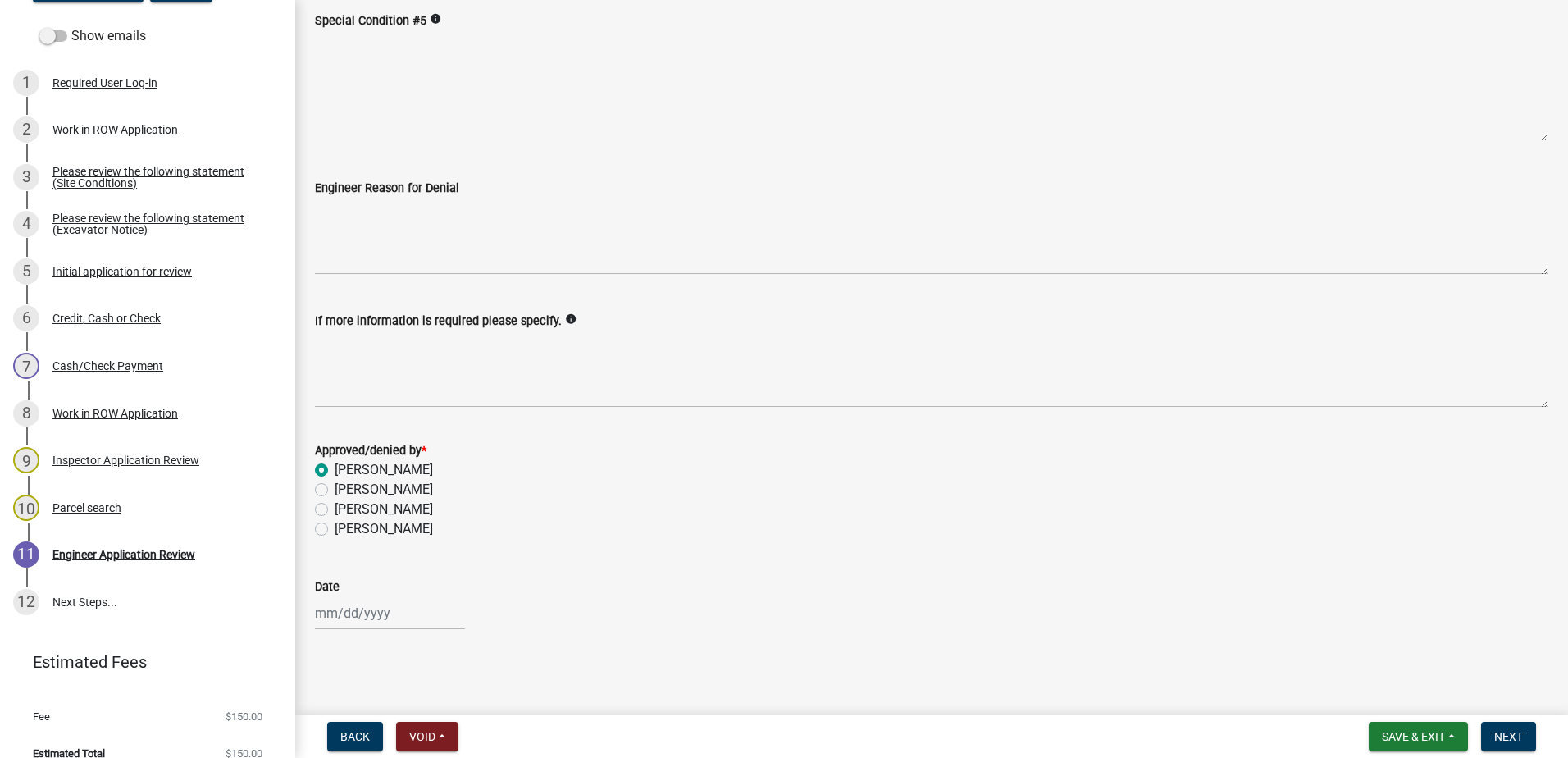
click at [372, 622] on div at bounding box center [390, 613] width 150 height 34
select select "10"
select select "2025"
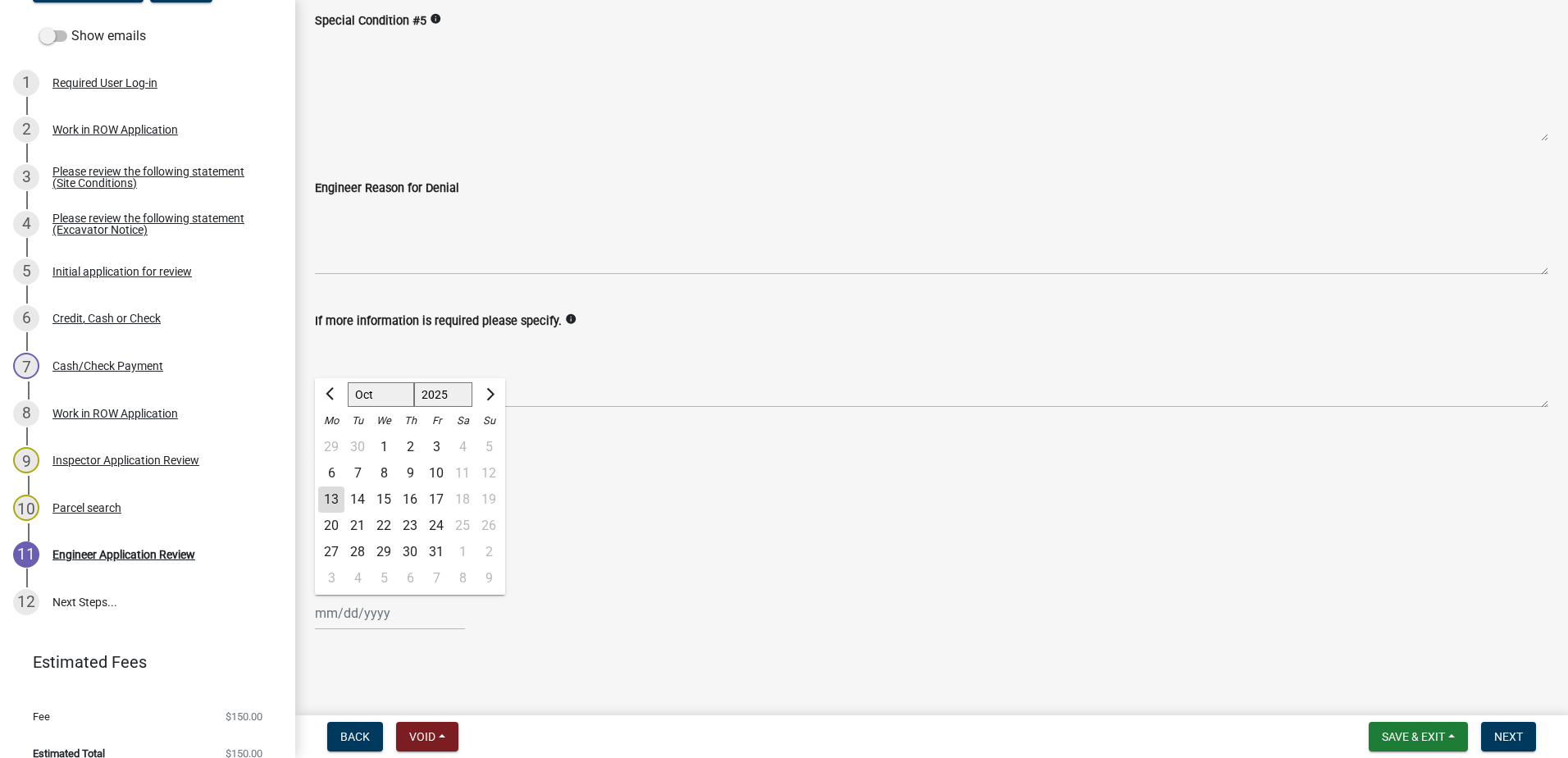
click at [433, 475] on div "10" at bounding box center [436, 473] width 26 height 26
type input "[DATE]"
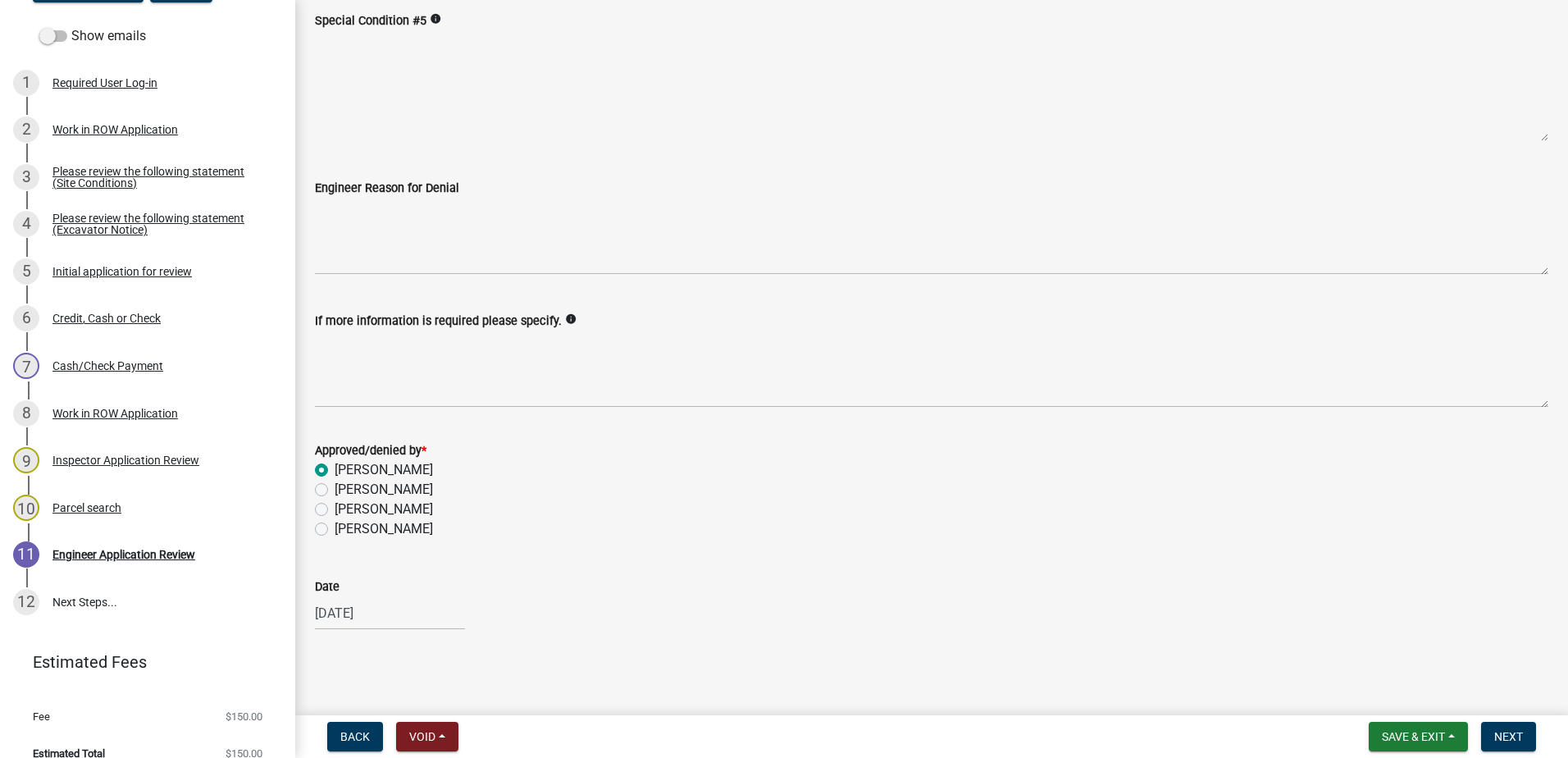
select select "10"
select select "2025"
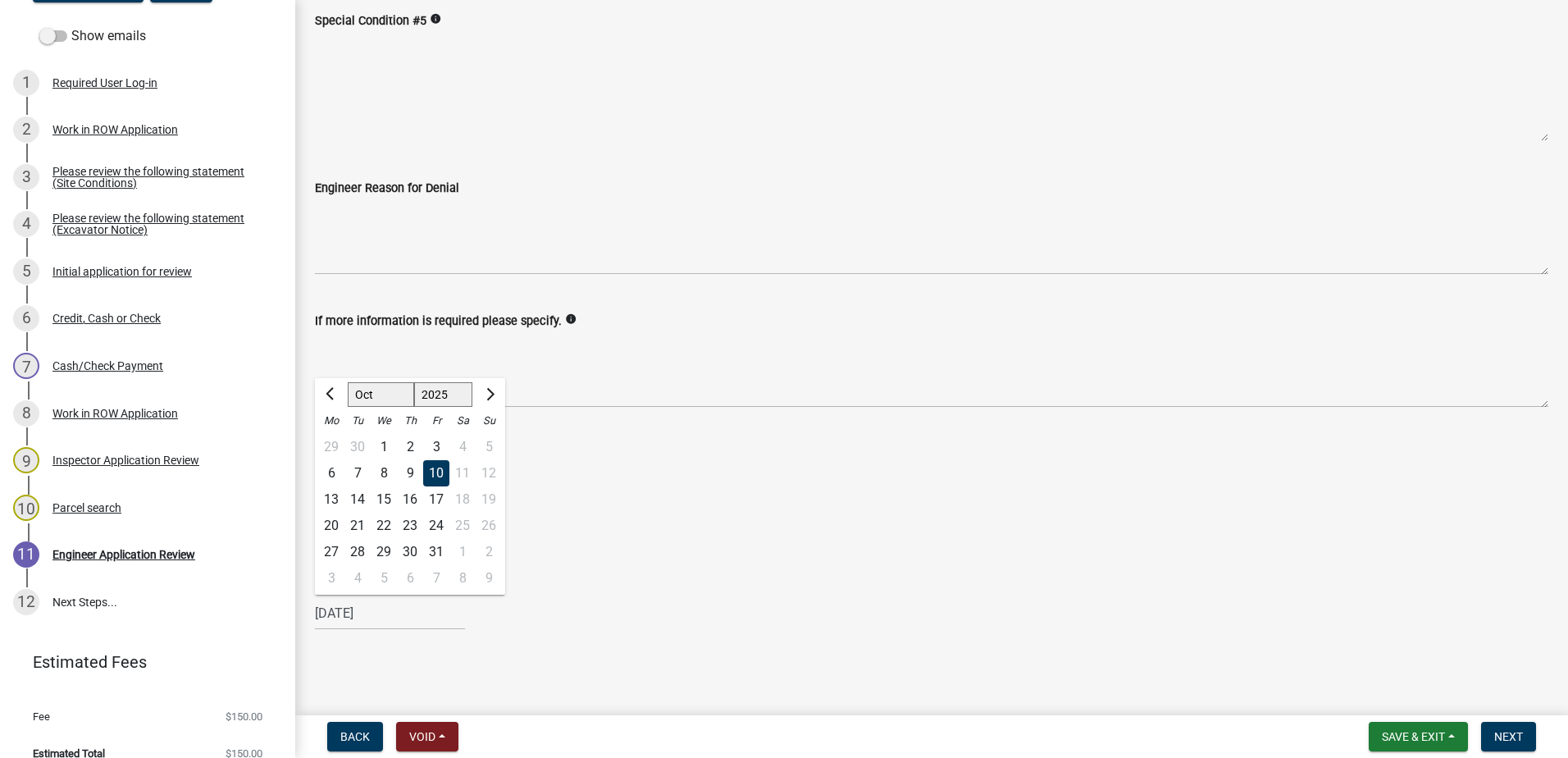
click at [336, 612] on div "[DATE] [PERSON_NAME] Apr May Jun [DATE] Aug Sep Oct Nov [DATE] 1526 1527 1528 1…" at bounding box center [390, 613] width 150 height 34
click at [336, 497] on div "13" at bounding box center [331, 500] width 26 height 26
type input "[DATE]"
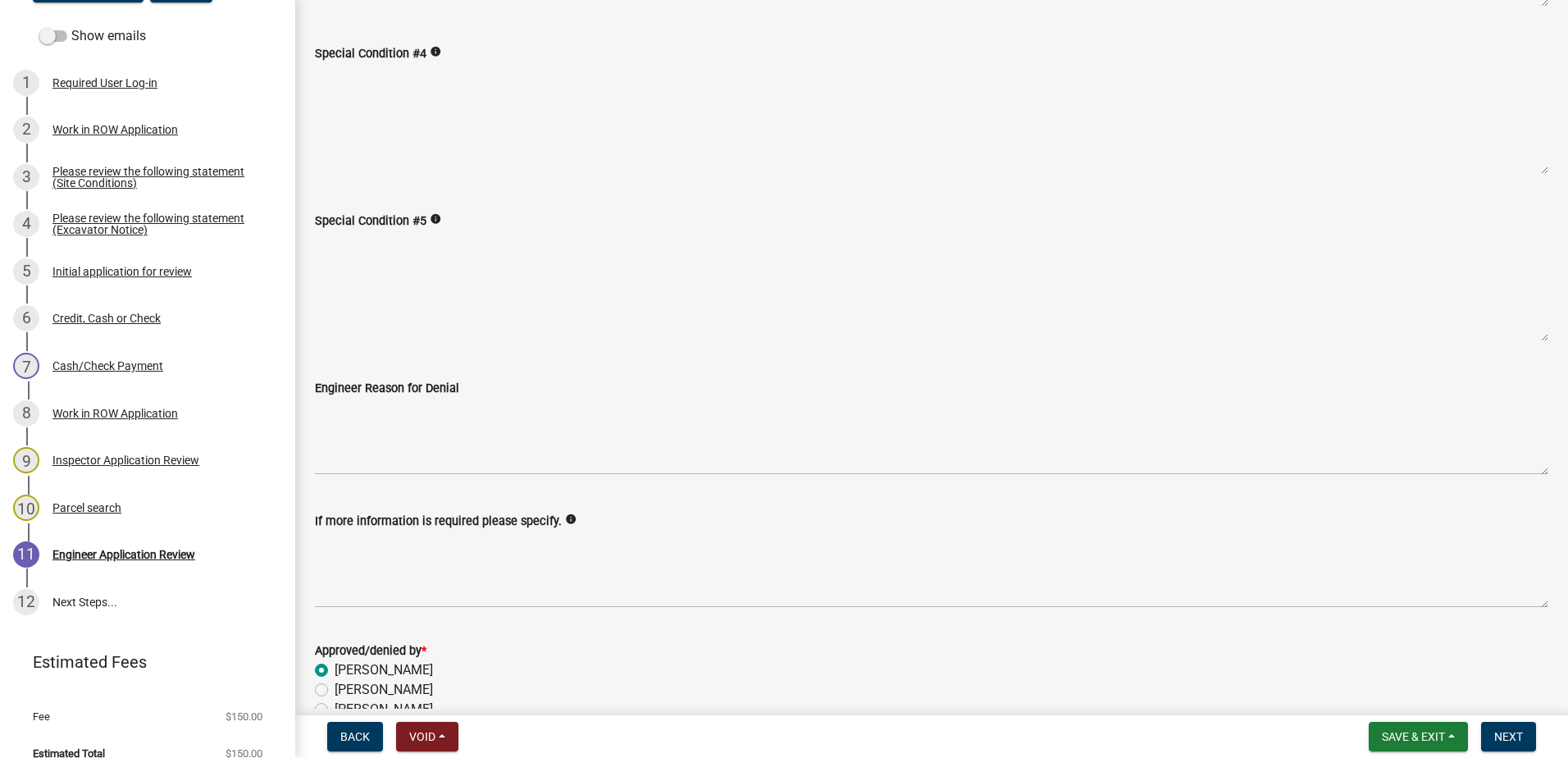
scroll to position [749, 0]
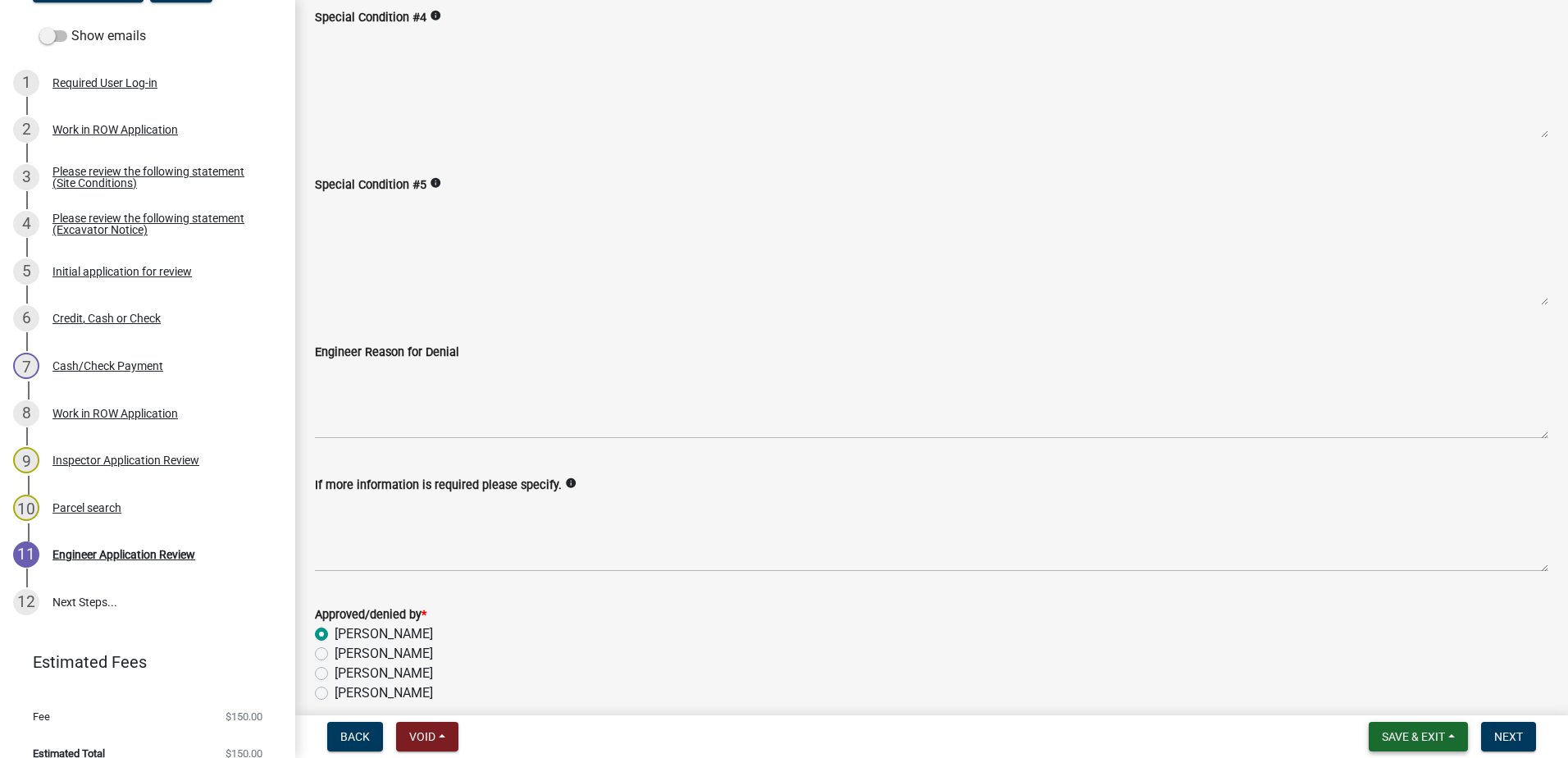
click at [1404, 734] on span "Save & Exit" at bounding box center [1414, 737] width 63 height 13
click at [1386, 660] on button "Save" at bounding box center [1402, 655] width 131 height 40
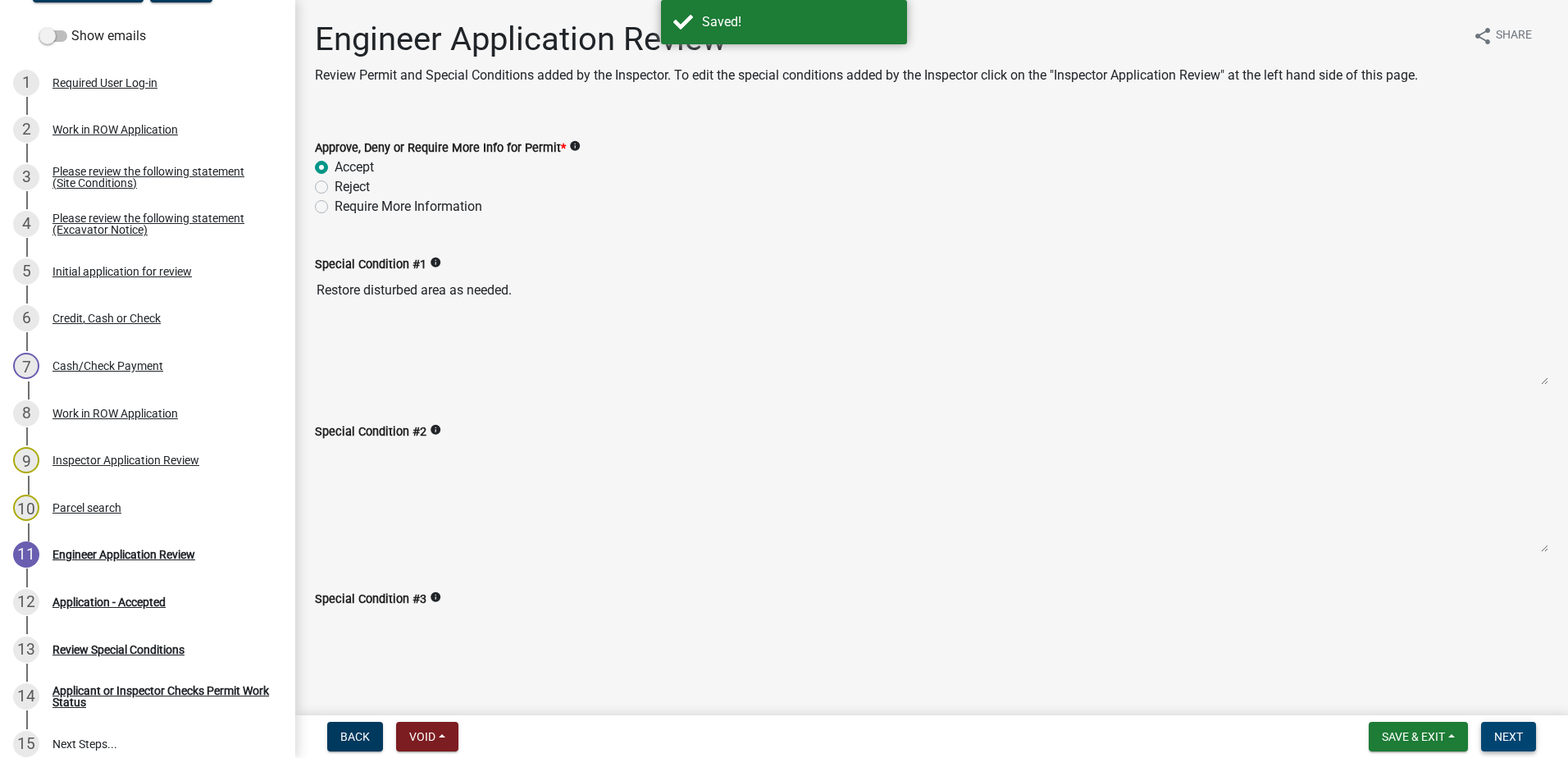
click at [1518, 740] on span "Next" at bounding box center [1509, 737] width 29 height 13
